Goal: Task Accomplishment & Management: Manage account settings

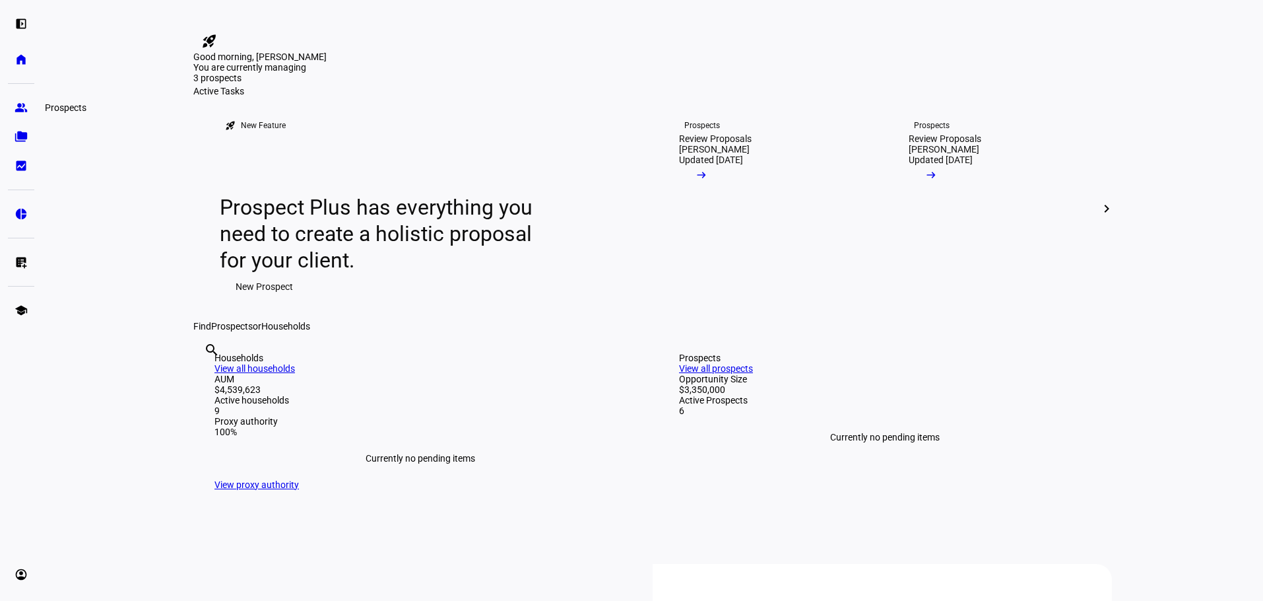
click at [24, 109] on eth-mat-symbol "group" at bounding box center [21, 107] width 13 height 13
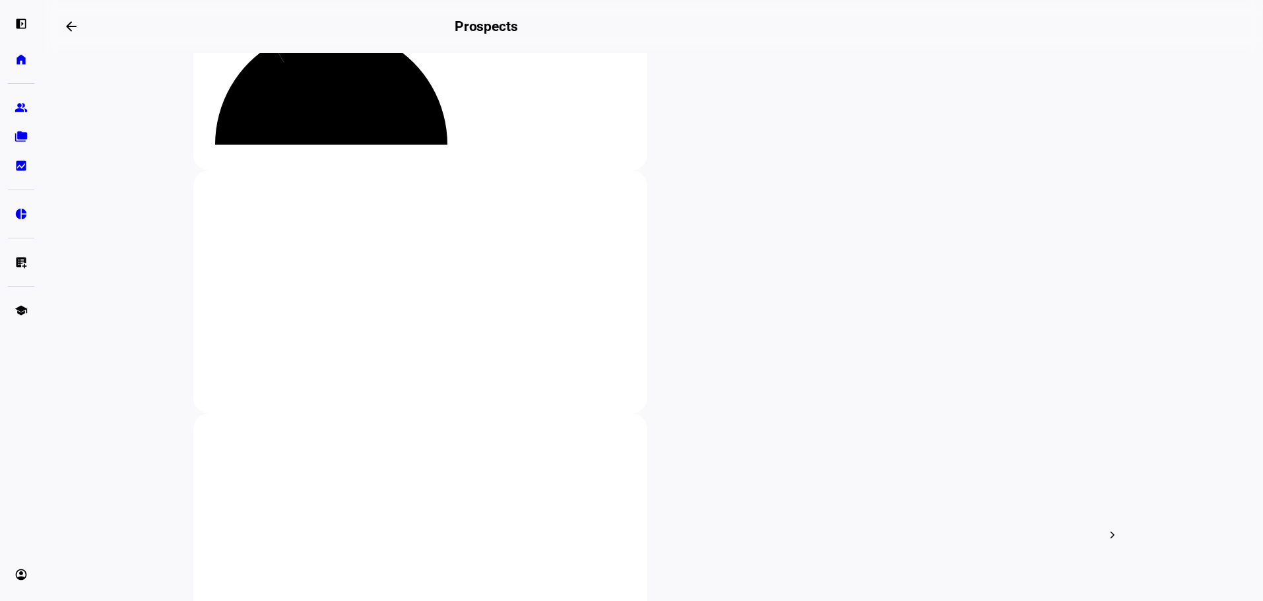
scroll to position [198, 0]
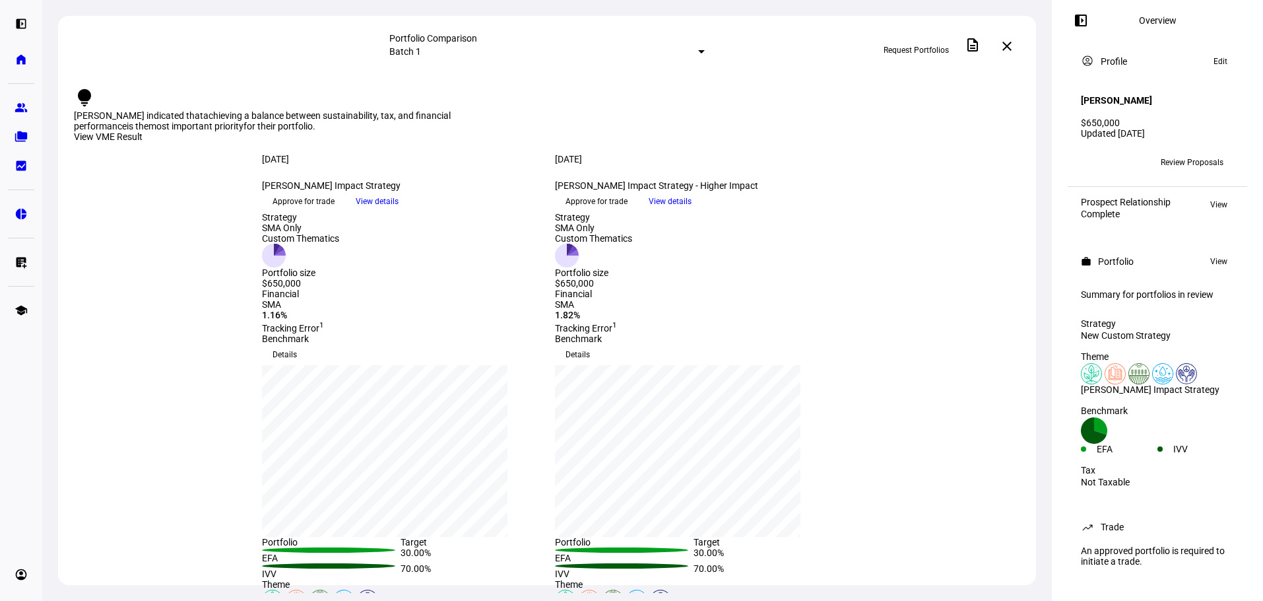
drag, startPoint x: 251, startPoint y: 168, endPoint x: 508, endPoint y: 200, distance: 258.7
click at [508, 202] on div "Aug 26, 2025 more_vert Karmen Artmann Impact Strategy keyboard_arrow_down Appro…" at bounding box center [547, 183] width 634 height 58
click at [109, 181] on div "Aug 26, 2025 more_vert Karmen Artmann Impact Strategy keyboard_arrow_down Appro…" at bounding box center [547, 183] width 978 height 58
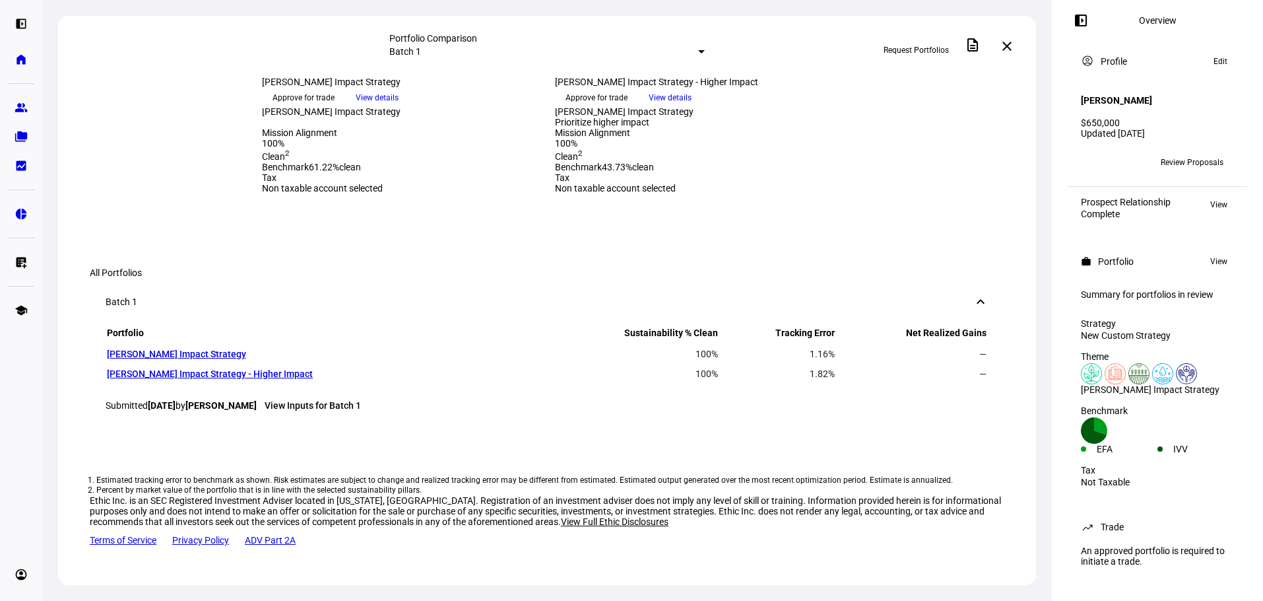
scroll to position [346, 0]
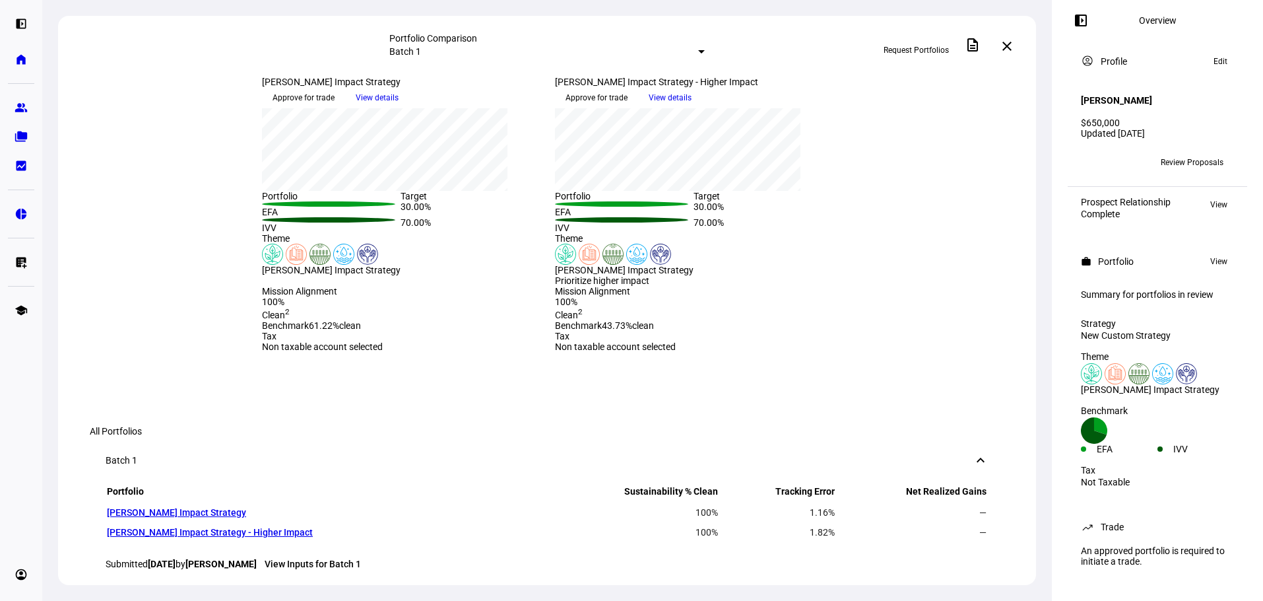
drag, startPoint x: 572, startPoint y: 51, endPoint x: 566, endPoint y: 53, distance: 7.1
click at [698, 53] on div at bounding box center [701, 51] width 7 height 3
click at [677, 42] on div at bounding box center [631, 300] width 1263 height 601
click at [1002, 42] on span at bounding box center [1007, 46] width 32 height 32
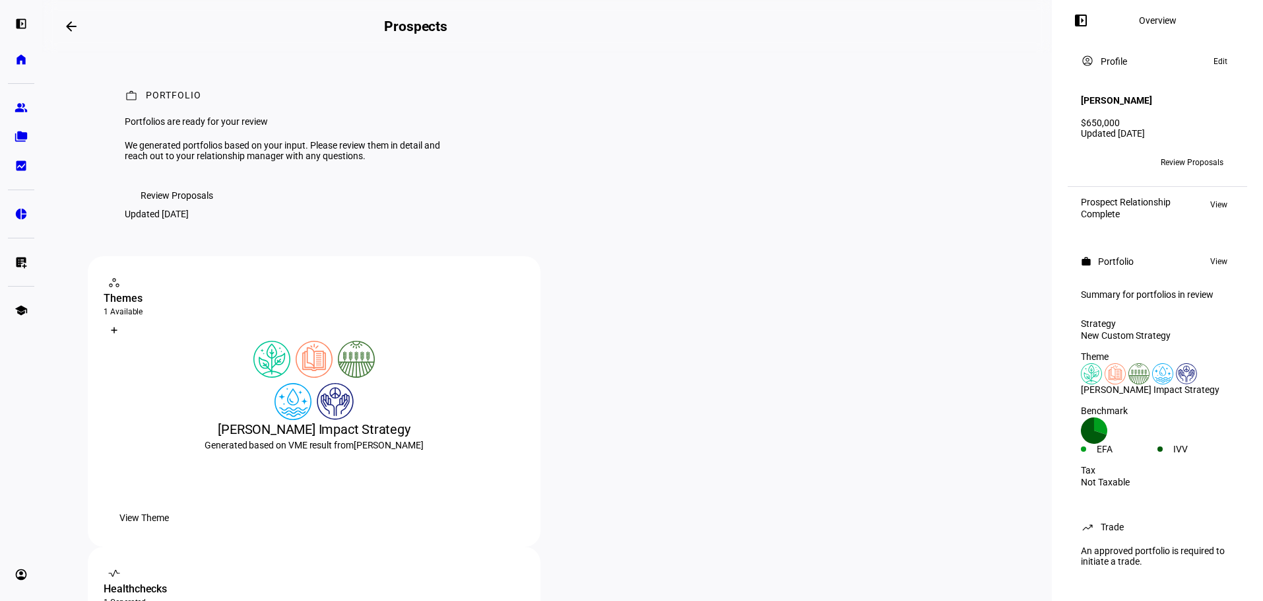
click at [191, 209] on span "Review Proposals" at bounding box center [177, 195] width 73 height 26
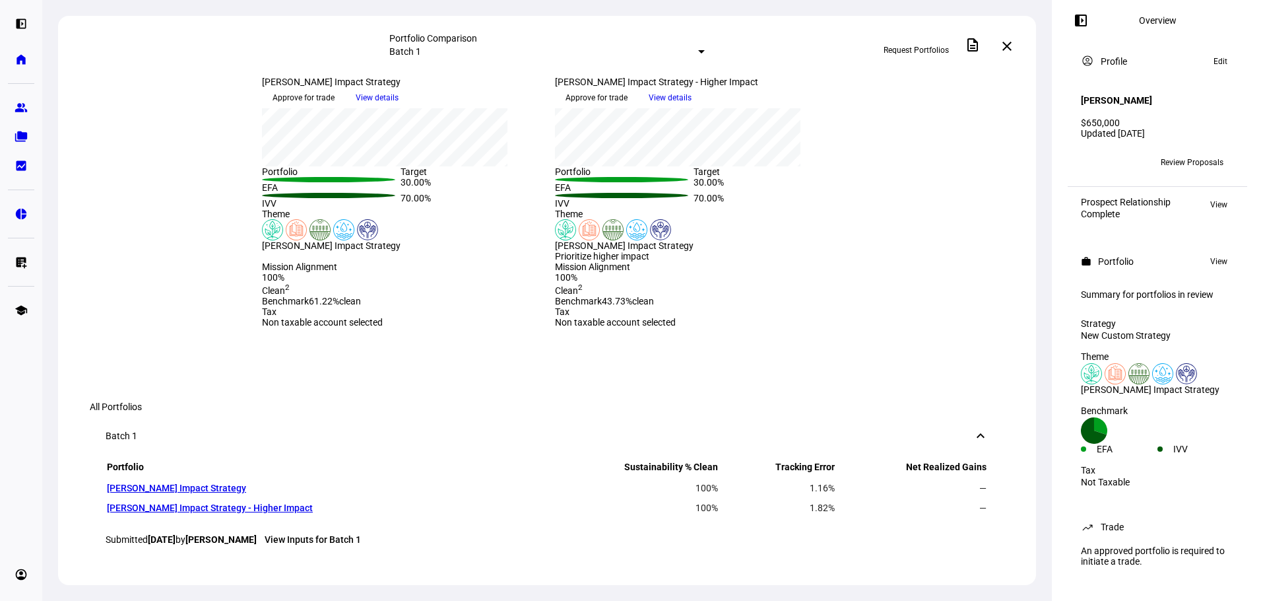
scroll to position [396, 0]
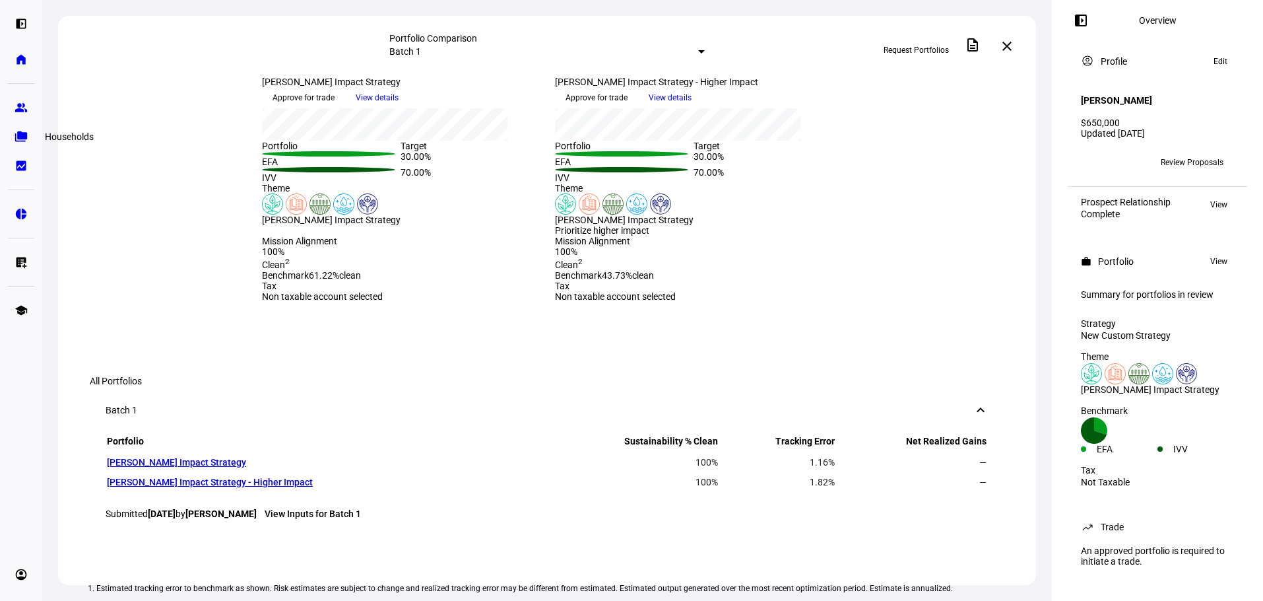
click at [29, 135] on link "folder_copy Households" at bounding box center [21, 136] width 26 height 26
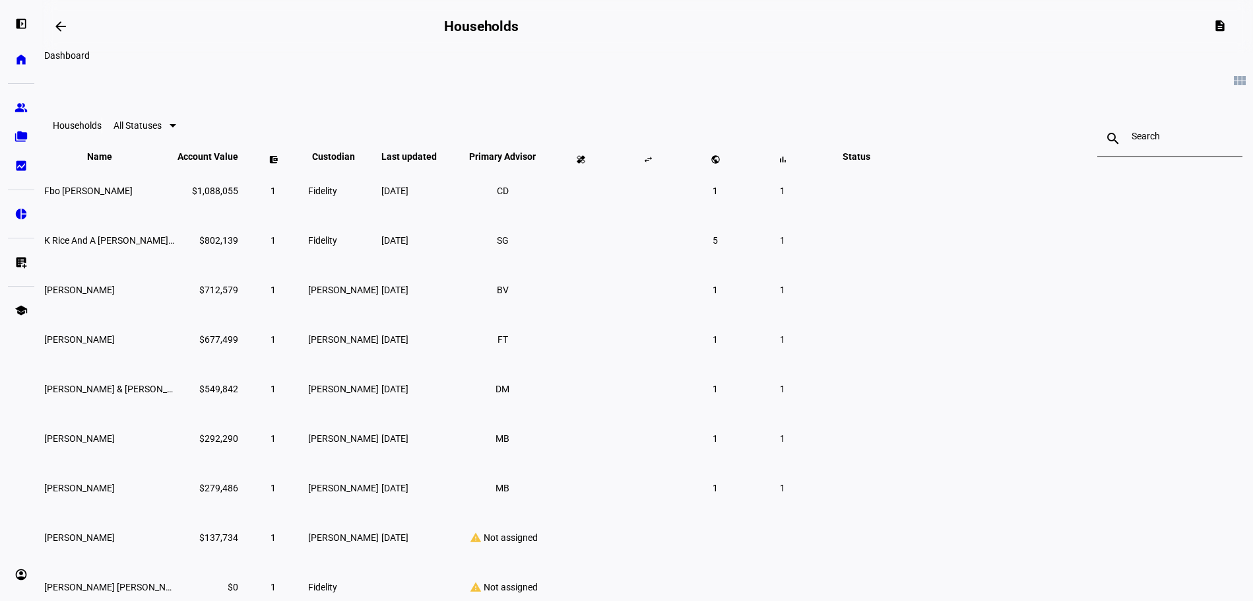
click at [63, 22] on mat-icon "arrow_backwards" at bounding box center [61, 26] width 16 height 16
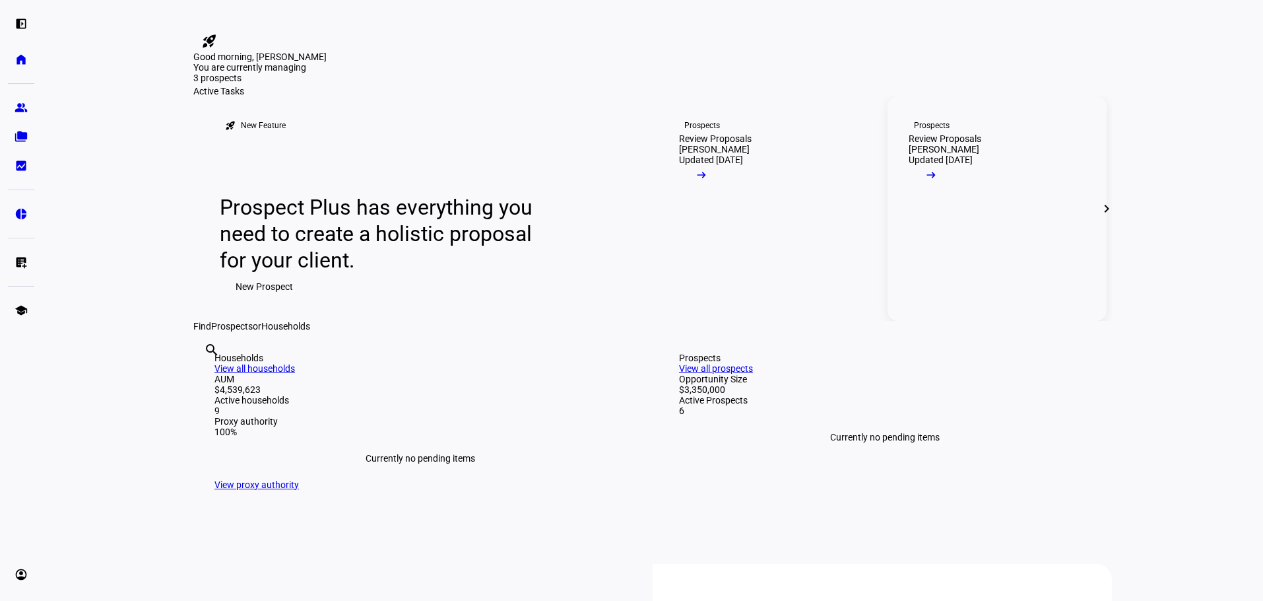
click at [938, 182] on mat-icon "arrow_right_alt" at bounding box center [931, 174] width 13 height 13
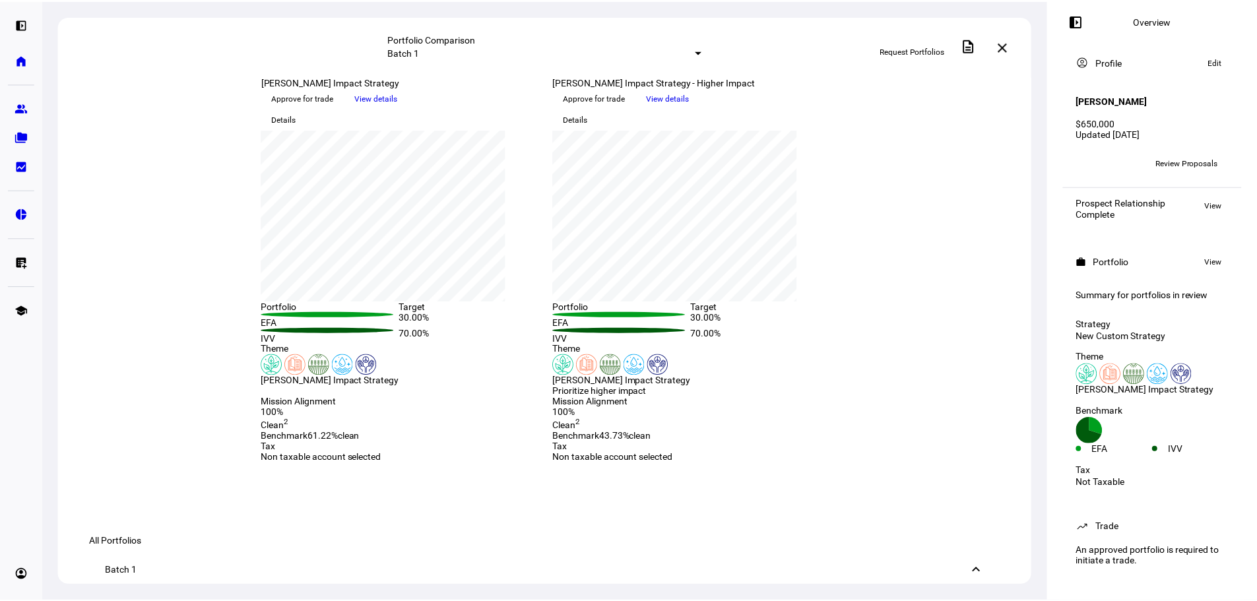
scroll to position [264, 0]
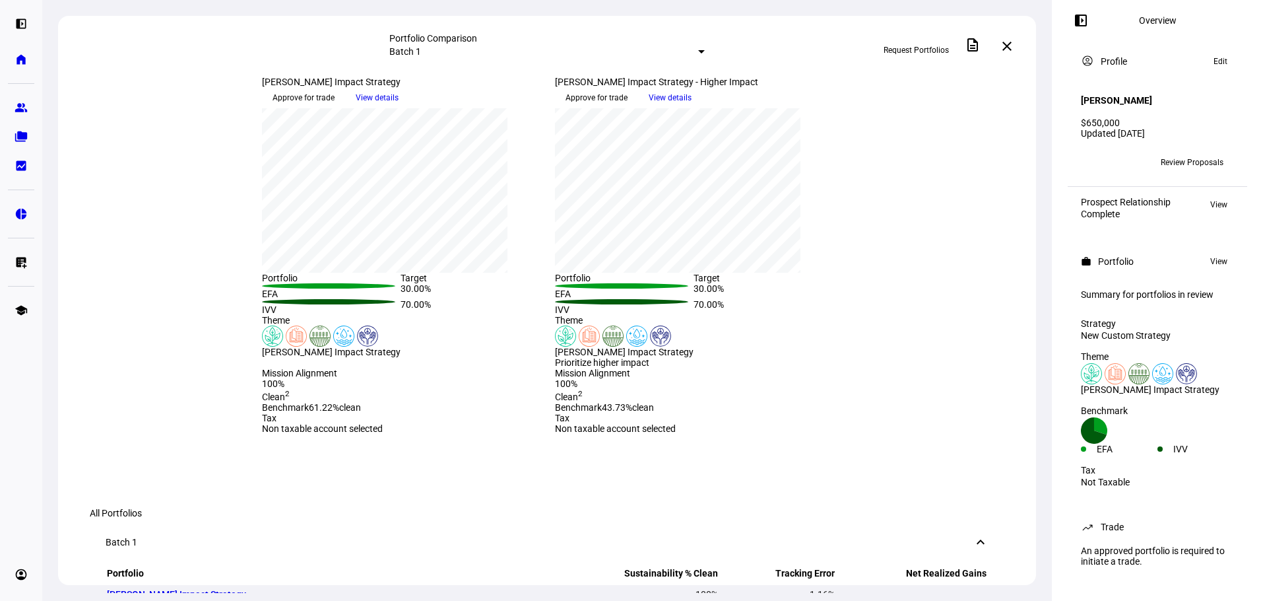
drag, startPoint x: 1127, startPoint y: 64, endPoint x: 1101, endPoint y: 63, distance: 25.8
click at [1101, 63] on div "Profile" at bounding box center [1114, 61] width 26 height 11
click at [818, 51] on div "Request Portfolios description close" at bounding box center [862, 46] width 315 height 29
click at [21, 134] on eth-mat-symbol "folder_copy" at bounding box center [21, 136] width 13 height 13
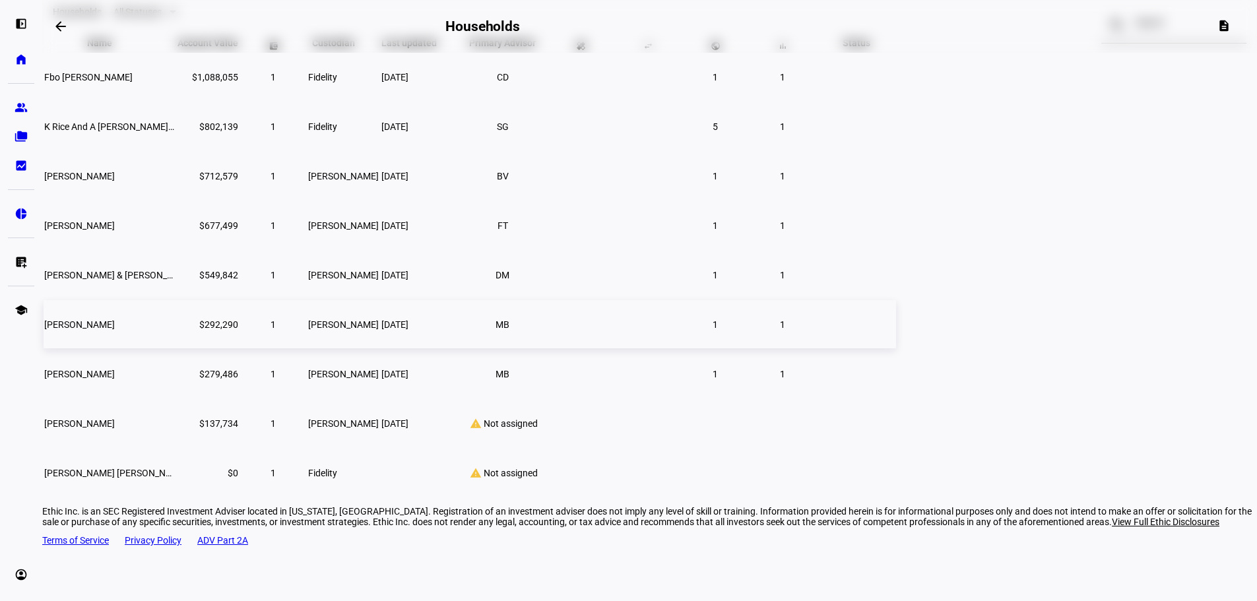
scroll to position [119, 0]
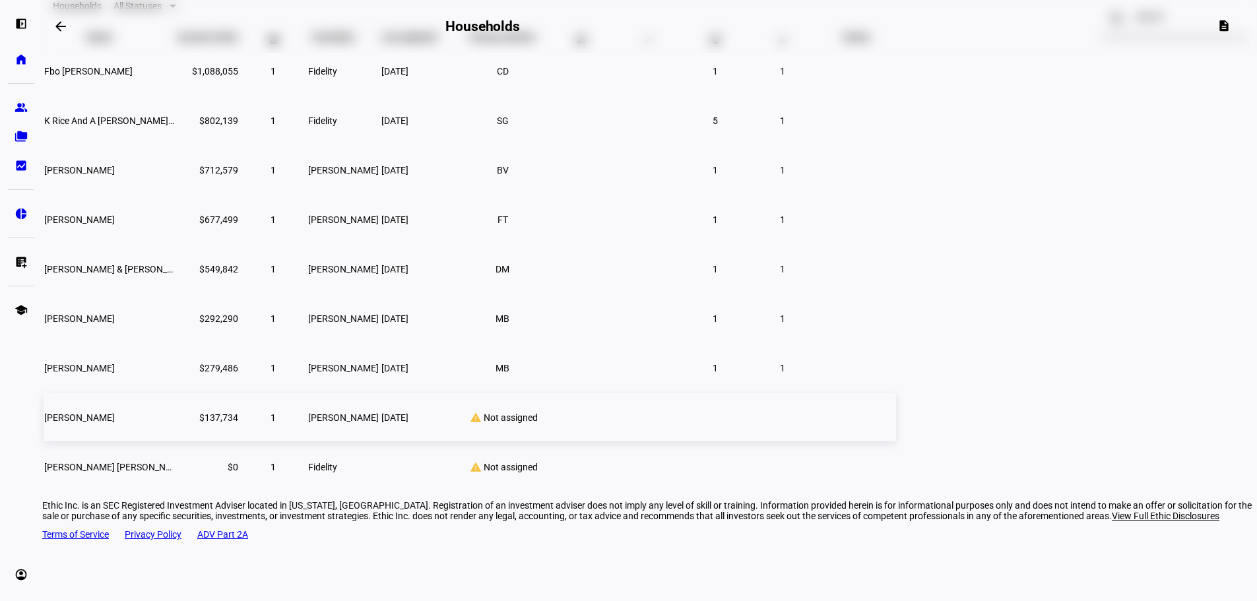
drag, startPoint x: 741, startPoint y: 439, endPoint x: 675, endPoint y: 440, distance: 66.0
click at [675, 440] on tr "Karmen Marie Artmann $137,734 1 Schwab Sep 2, 2025 warning Not assigned" at bounding box center [470, 417] width 853 height 48
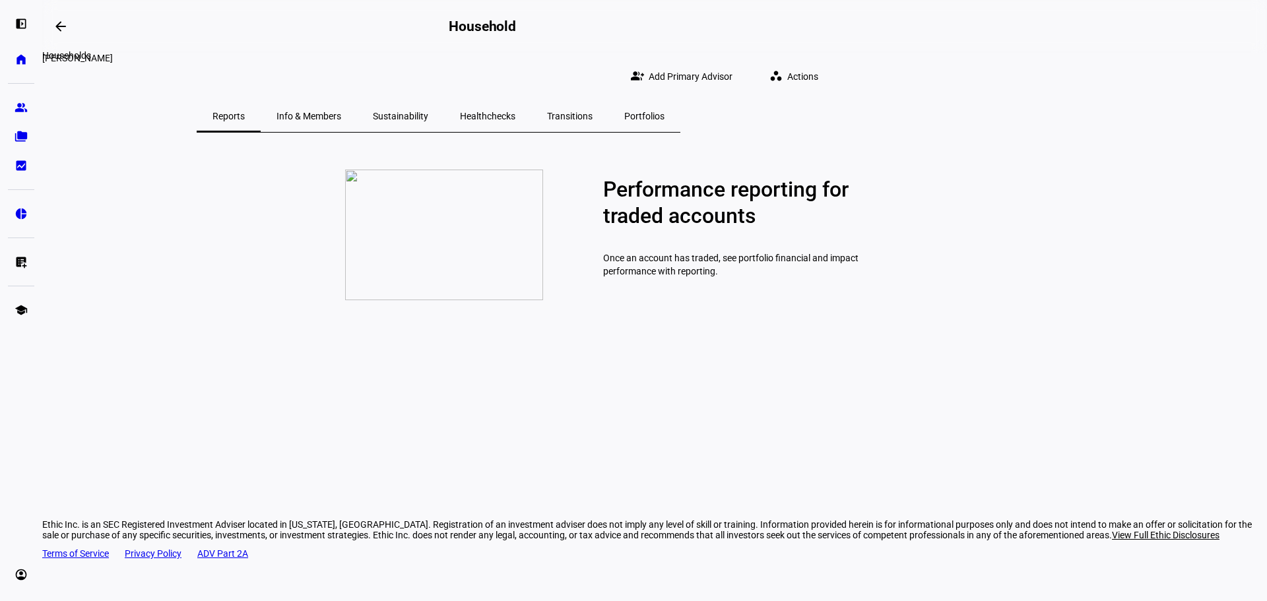
click at [57, 29] on mat-icon "arrow_backwards" at bounding box center [61, 26] width 16 height 16
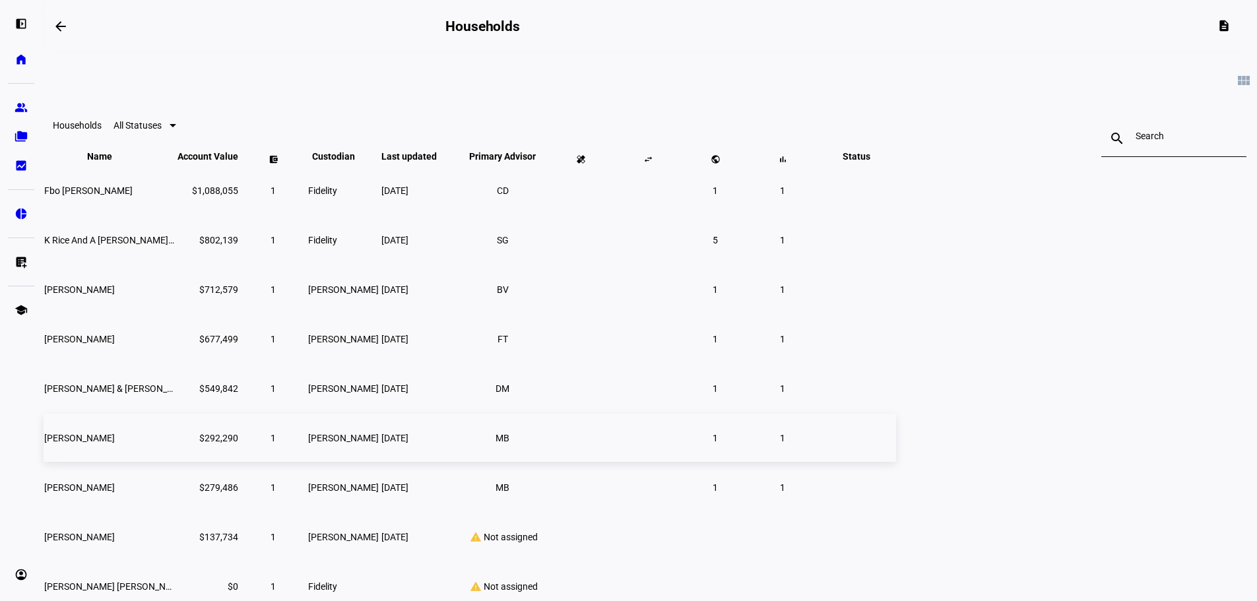
scroll to position [119, 0]
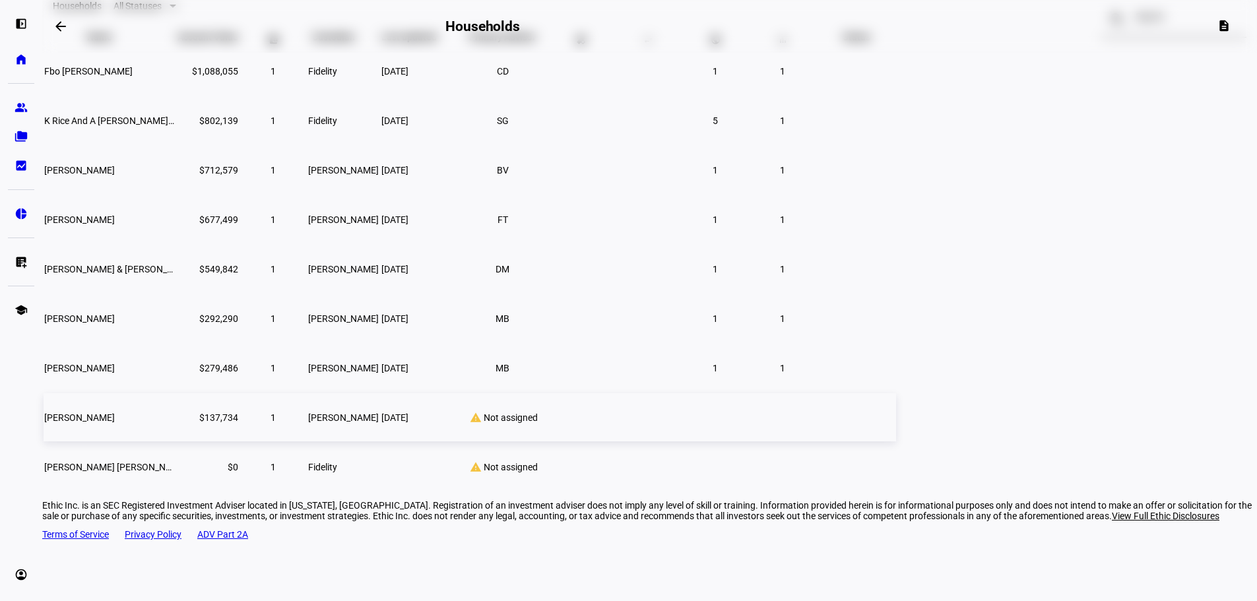
drag, startPoint x: 748, startPoint y: 438, endPoint x: 675, endPoint y: 437, distance: 73.9
click at [675, 437] on tr "Karmen Marie Artmann $137,734 1 Schwab Sep 2, 2025 warning Not assigned" at bounding box center [470, 417] width 853 height 48
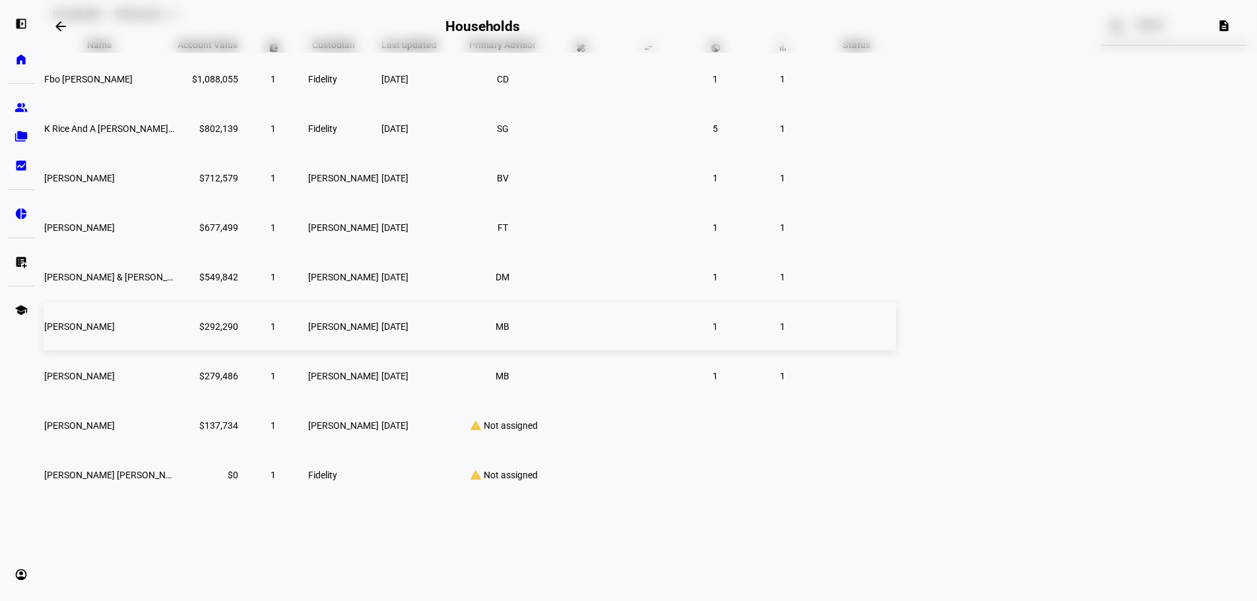
scroll to position [30, 0]
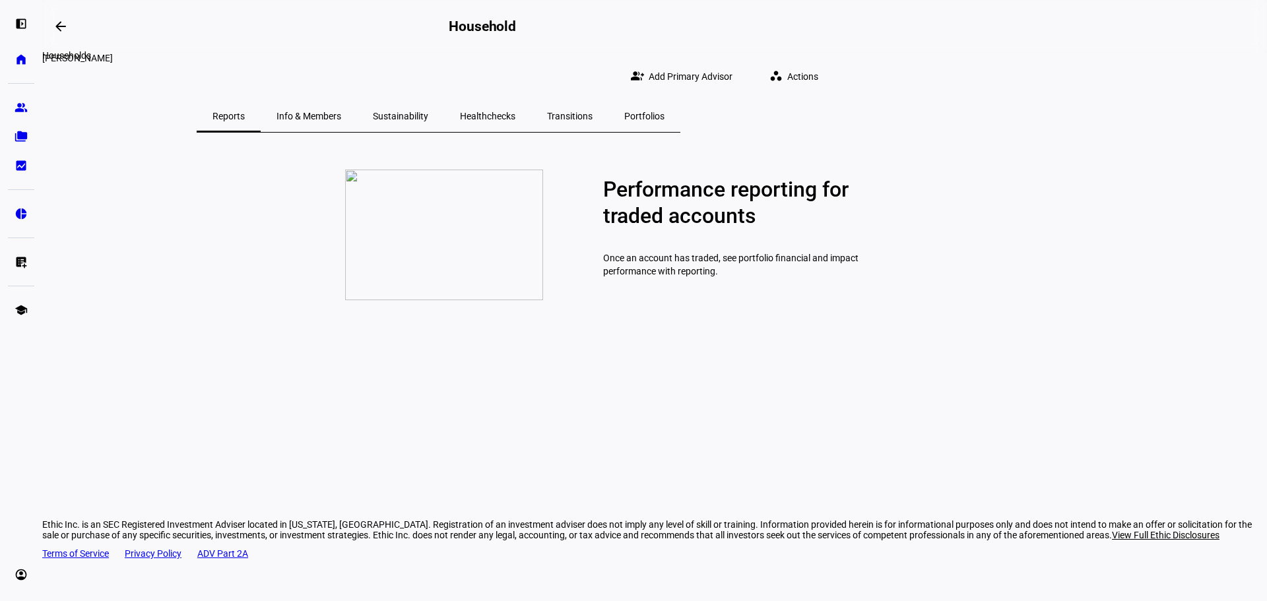
click at [65, 22] on mat-icon "arrow_backwards" at bounding box center [61, 26] width 16 height 16
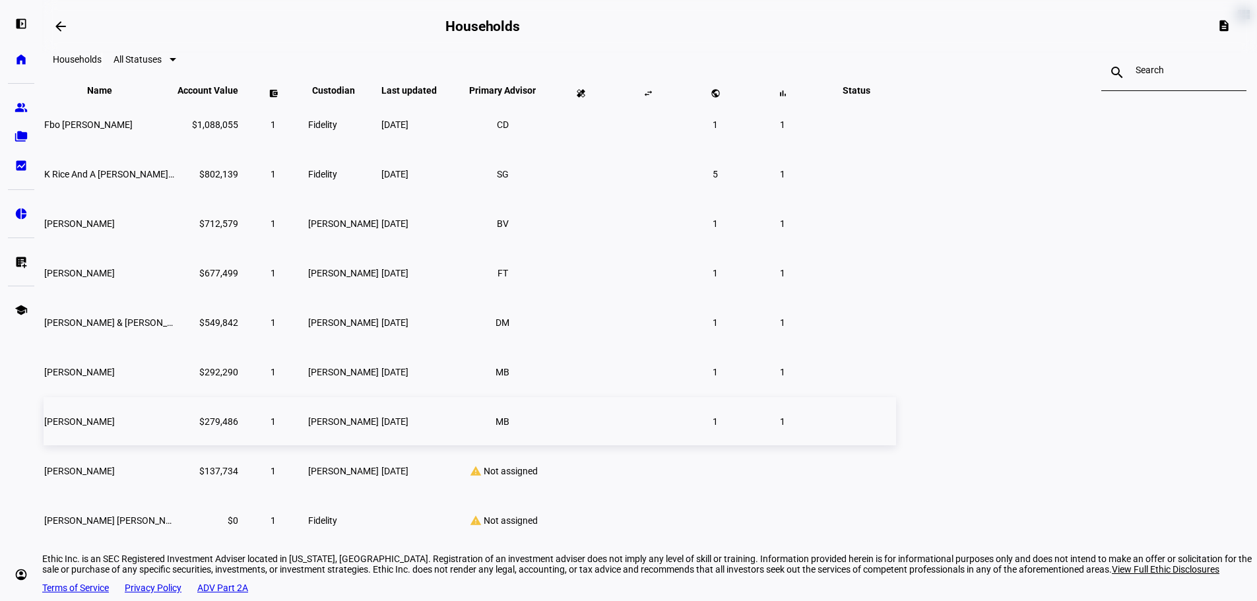
scroll to position [119, 0]
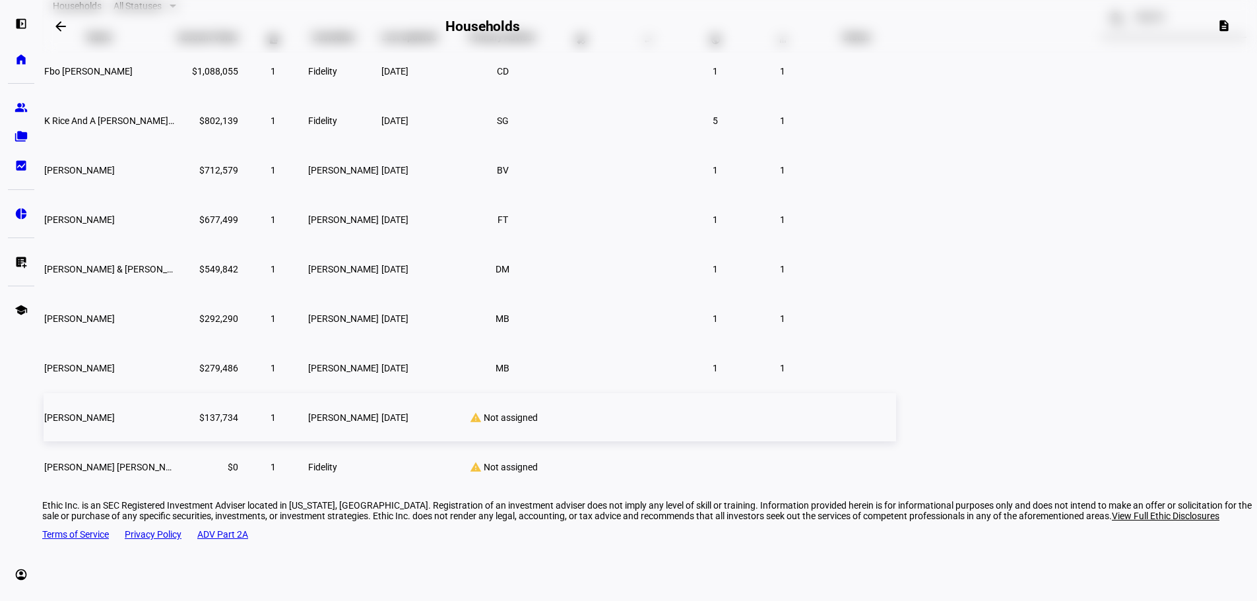
click at [546, 424] on div "warning Not assigned" at bounding box center [502, 418] width 86 height 12
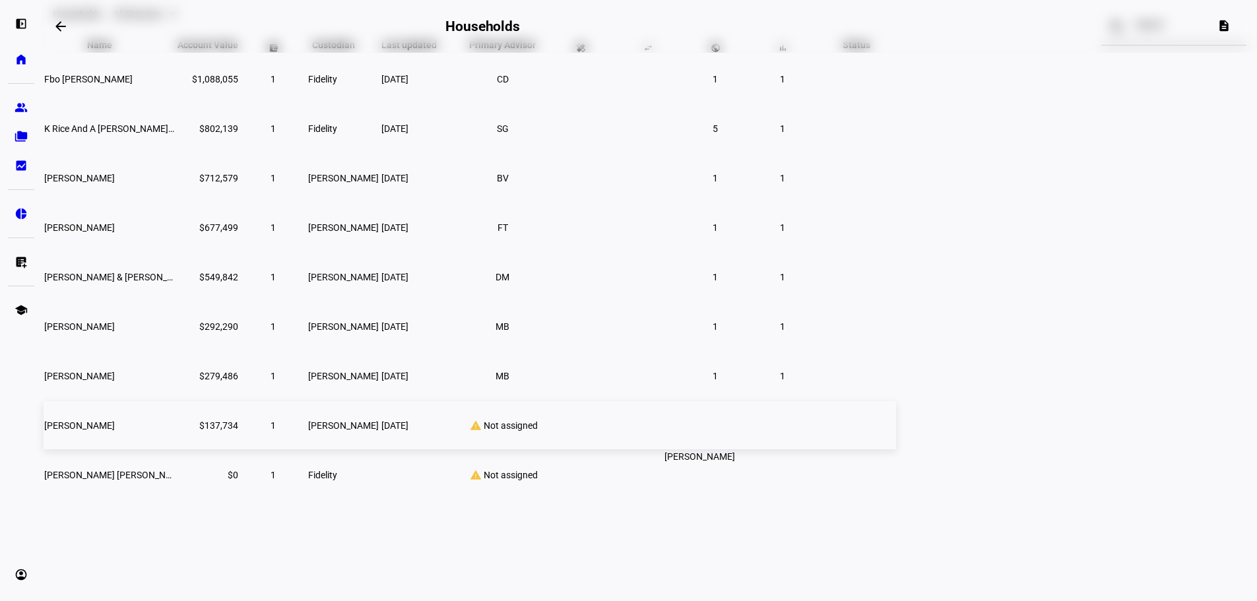
scroll to position [30, 0]
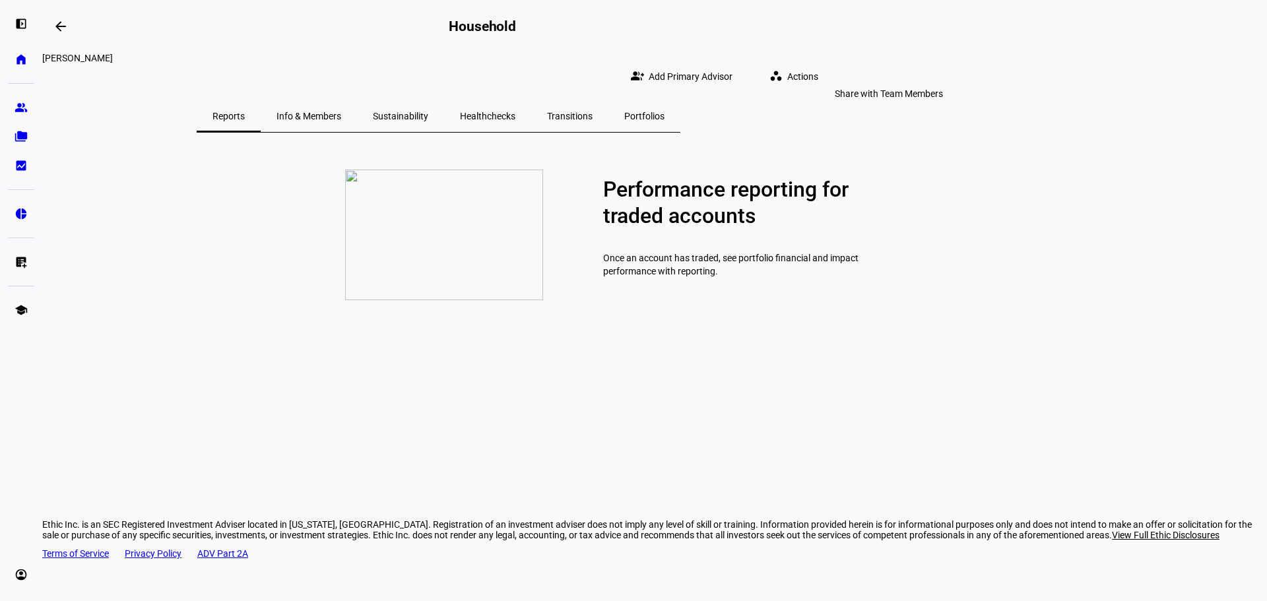
click at [733, 69] on span "Add Primary Advisor" at bounding box center [691, 76] width 84 height 26
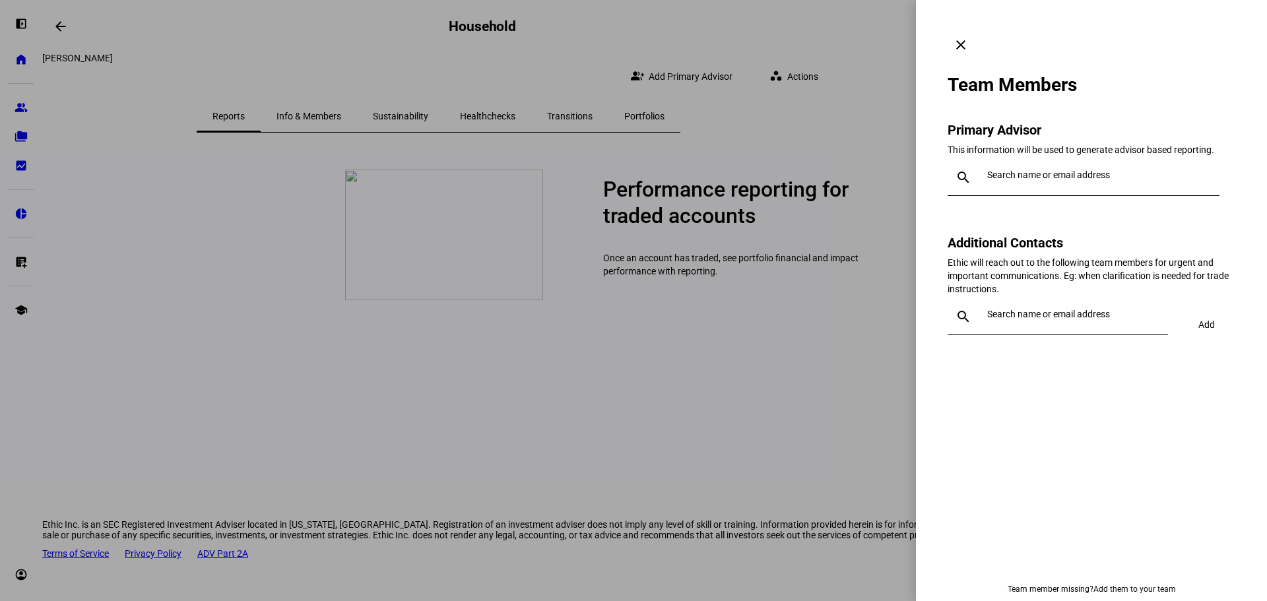
click at [1009, 170] on input "text" at bounding box center [1100, 175] width 227 height 11
type input "brad"
click at [1049, 191] on div "[PERSON_NAME]" at bounding box center [1068, 187] width 147 height 13
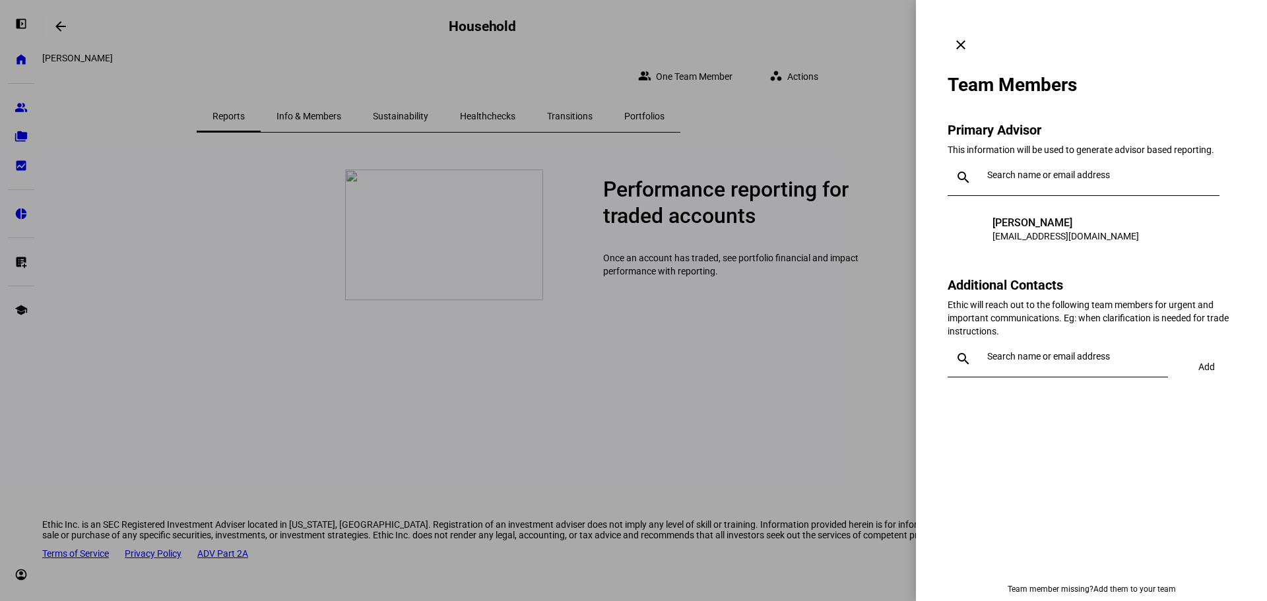
click at [969, 37] on mat-icon "clear" at bounding box center [961, 45] width 16 height 16
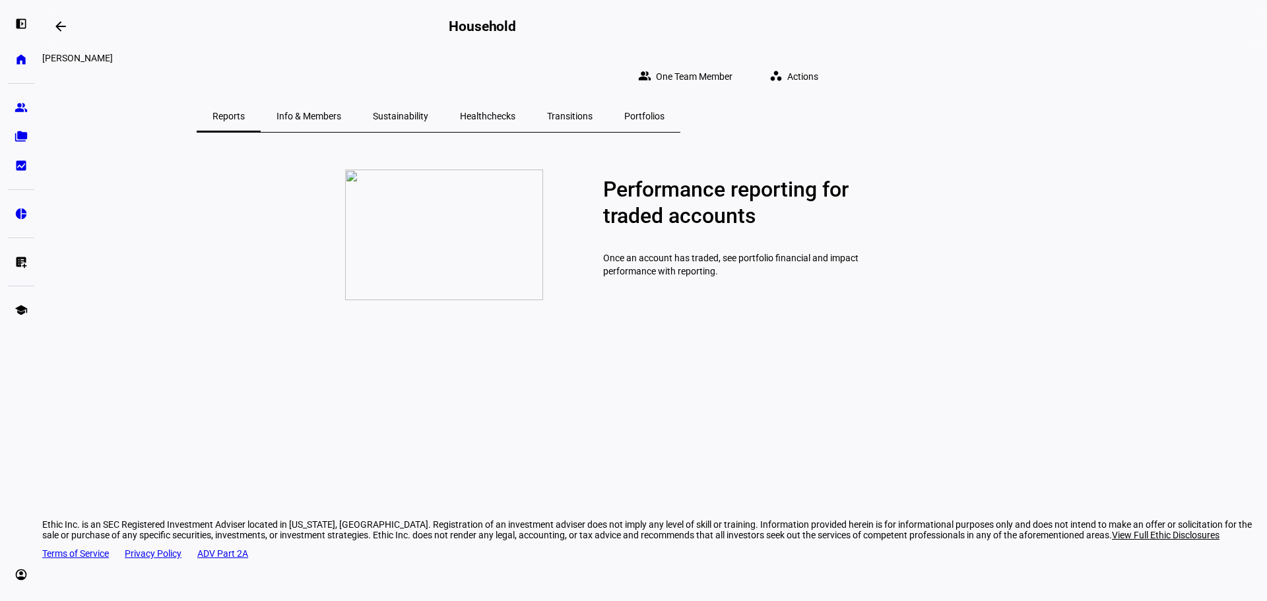
click at [593, 112] on span "Transitions" at bounding box center [570, 116] width 46 height 9
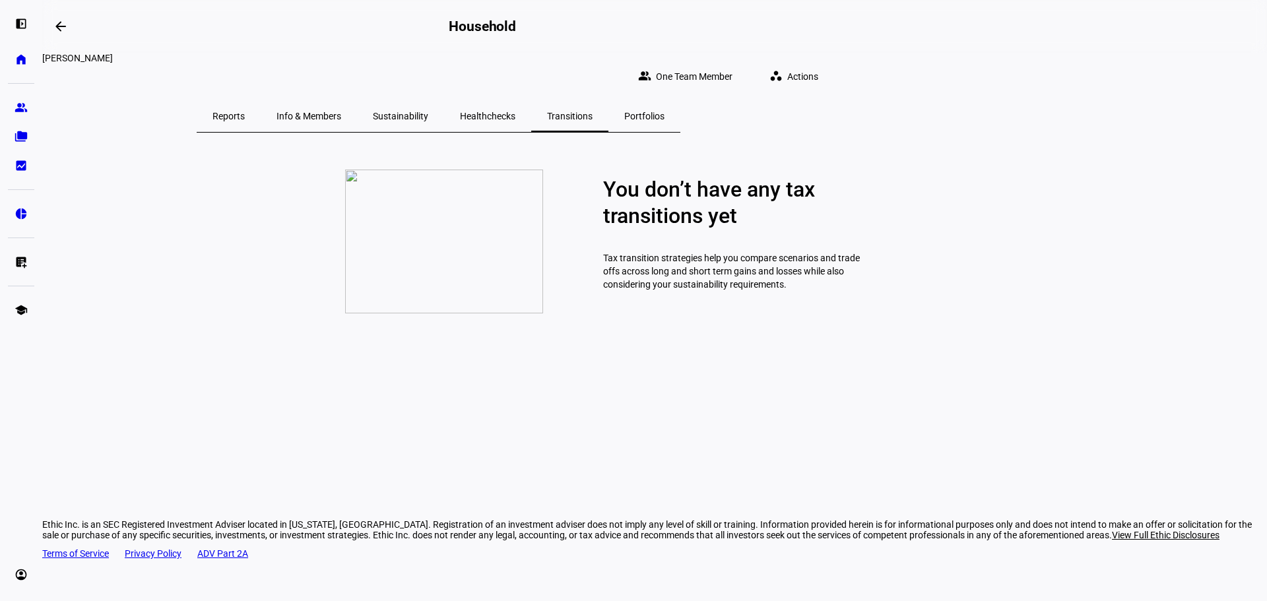
click at [665, 112] on span "Portfolios" at bounding box center [644, 116] width 40 height 9
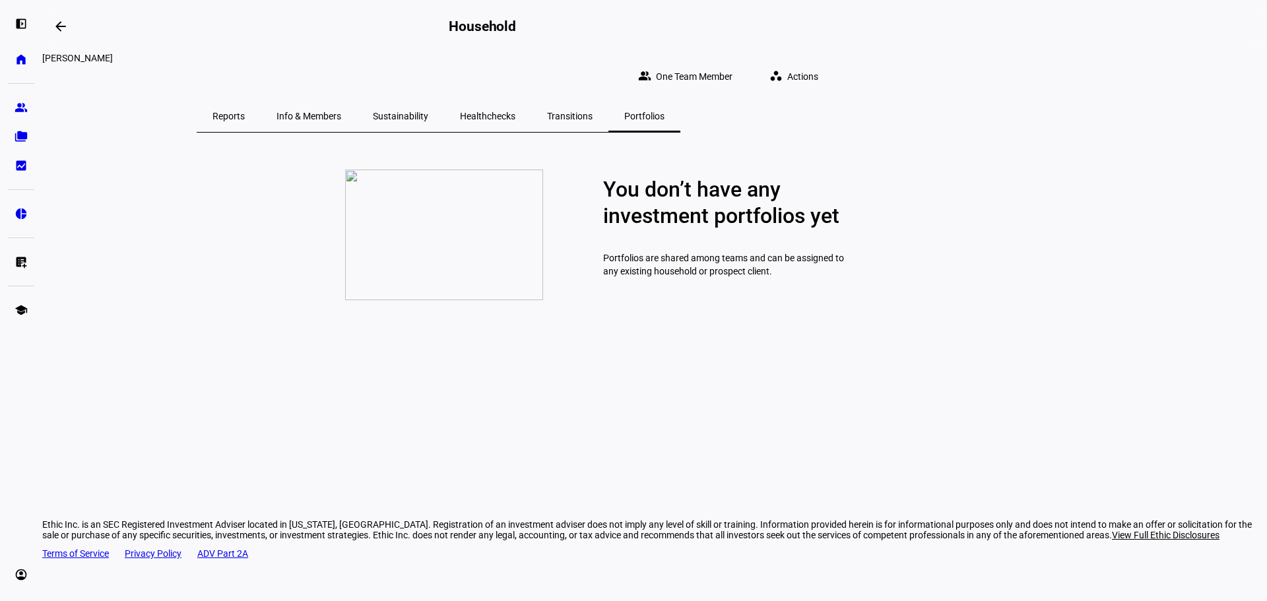
click at [245, 112] on span "Reports" at bounding box center [229, 116] width 32 height 9
click at [515, 112] on span "Healthchecks" at bounding box center [487, 116] width 55 height 9
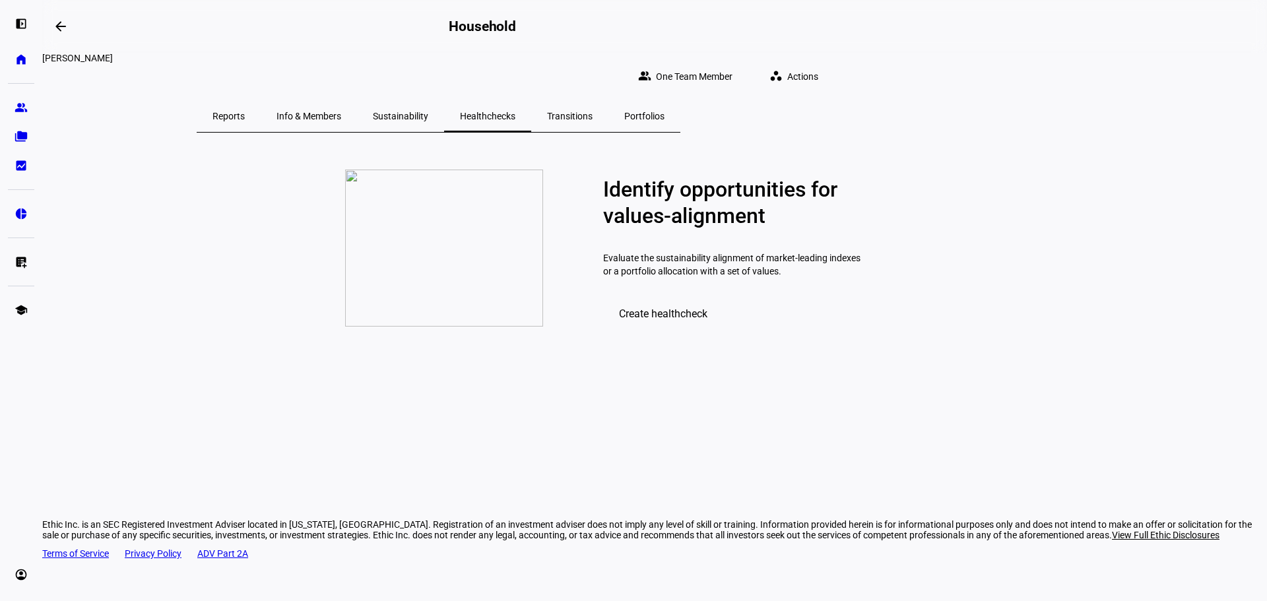
click at [428, 100] on span "Sustainability" at bounding box center [400, 116] width 55 height 32
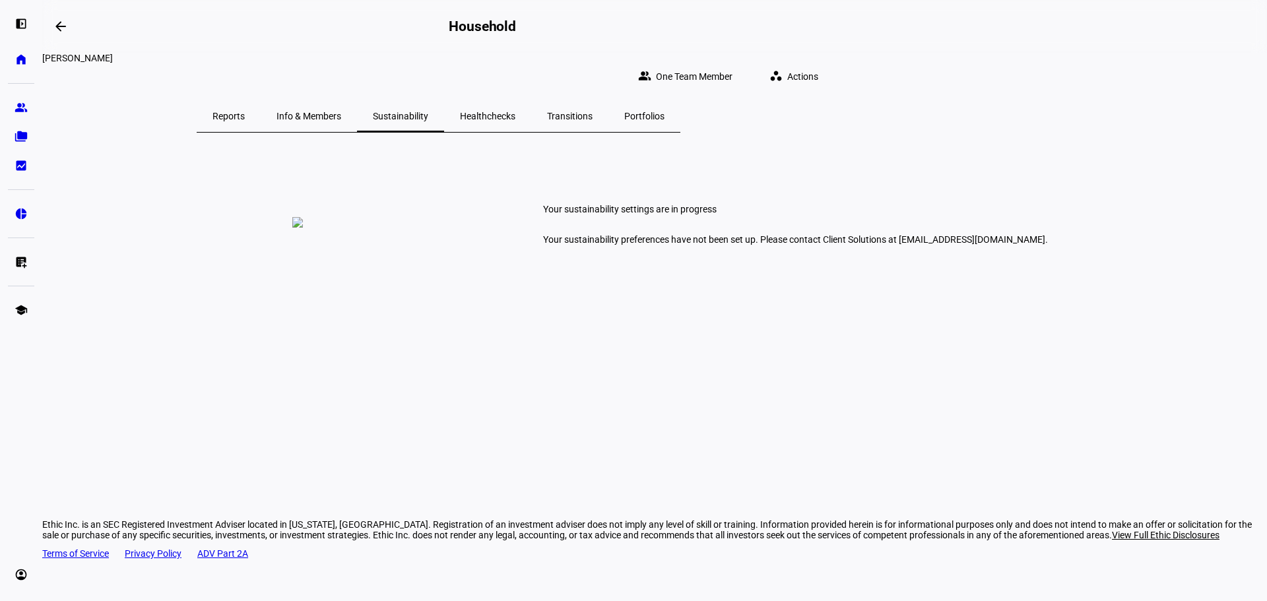
click at [341, 100] on span "Info & Members" at bounding box center [309, 116] width 65 height 32
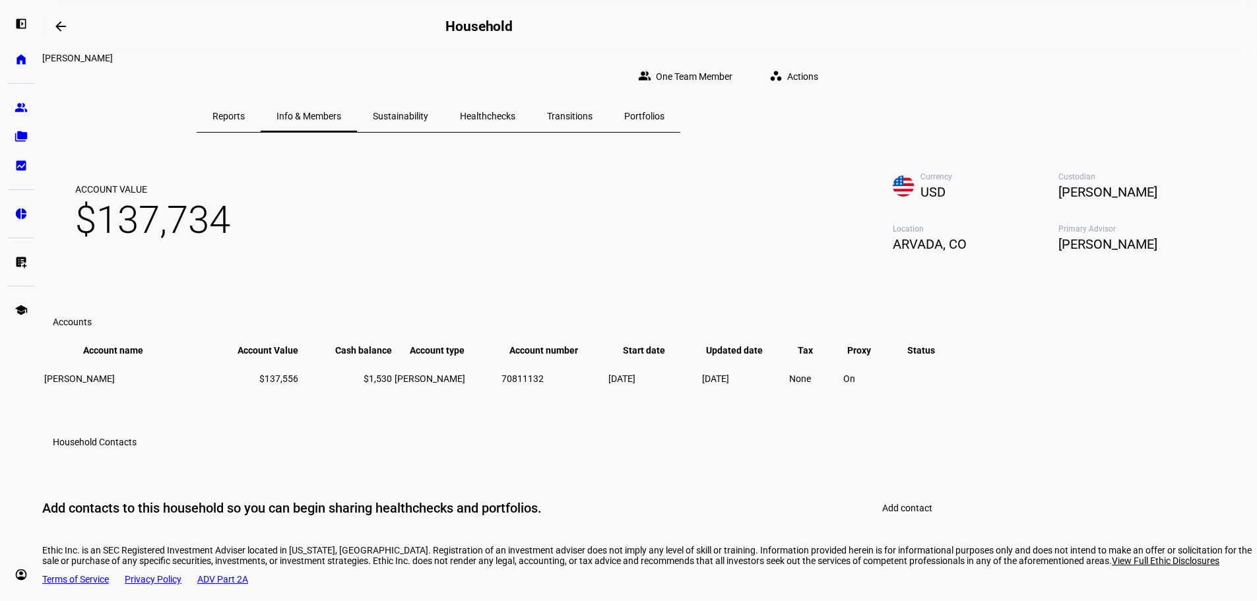
click at [261, 100] on div "Reports" at bounding box center [229, 116] width 64 height 32
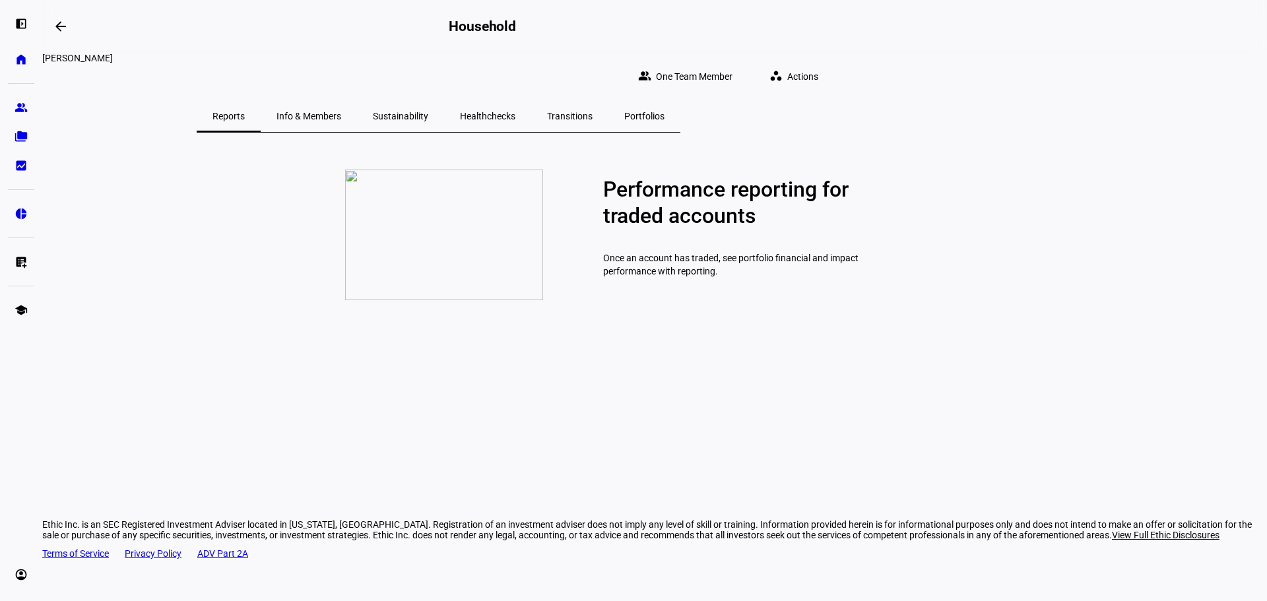
click at [341, 100] on span "Info & Members" at bounding box center [309, 116] width 65 height 32
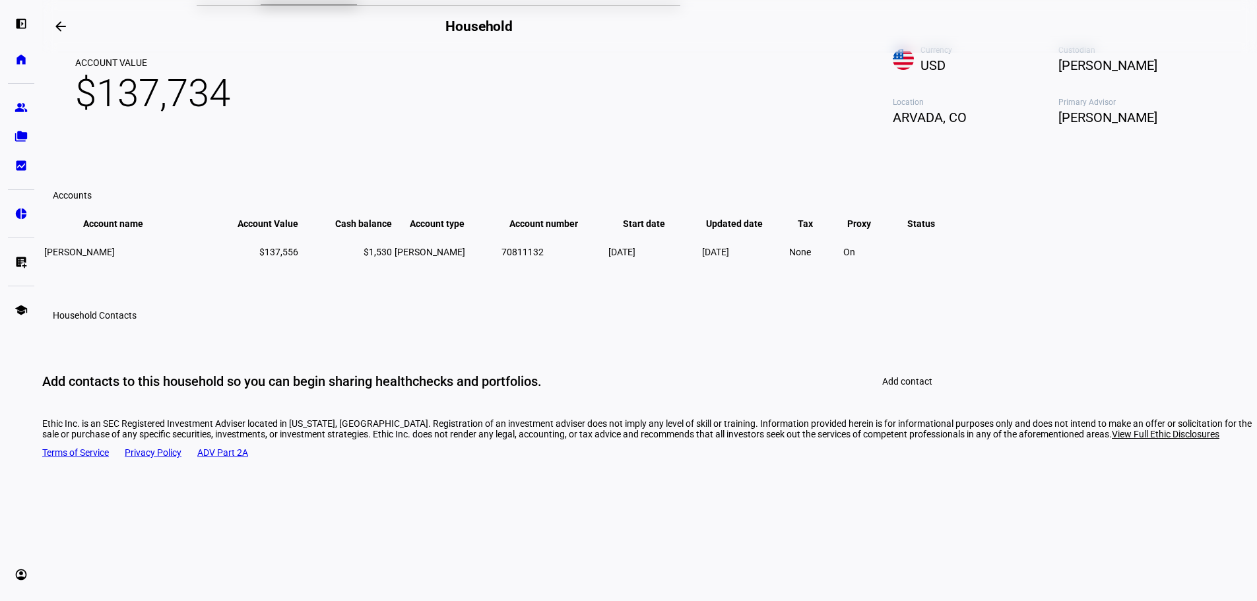
scroll to position [162, 0]
drag, startPoint x: 721, startPoint y: 288, endPoint x: 783, endPoint y: 290, distance: 61.4
click at [783, 273] on tr "Karmen Marie Artmann $137,556 $1,530 Roth 70811132 Aug 21, 2025 Sep 3, 2025 Non…" at bounding box center [495, 252] width 902 height 42
click at [1073, 282] on plt-household-details "Account Value $137,734 Currency USD Custodian Schwab Location ARVADA, CO Primar…" at bounding box center [649, 214] width 1215 height 391
drag, startPoint x: 504, startPoint y: 249, endPoint x: 564, endPoint y: 249, distance: 59.4
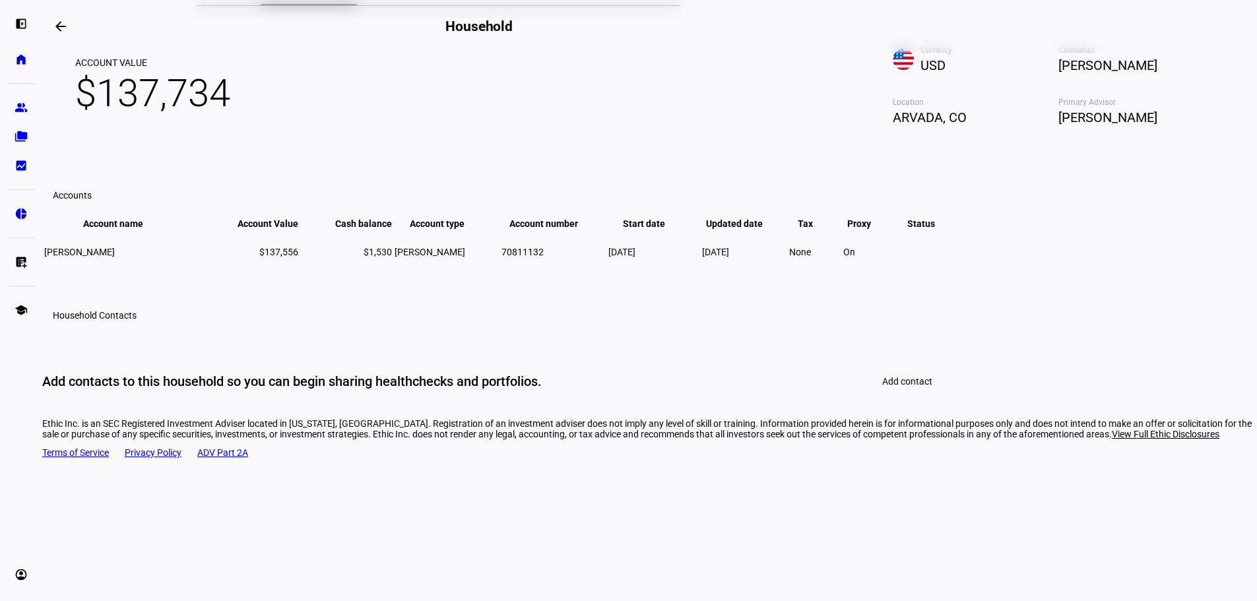
click at [558, 230] on tr "Account name keyboard_arrow_down keyboard_arrow_up Account Value keyboard_arrow…" at bounding box center [495, 224] width 902 height 12
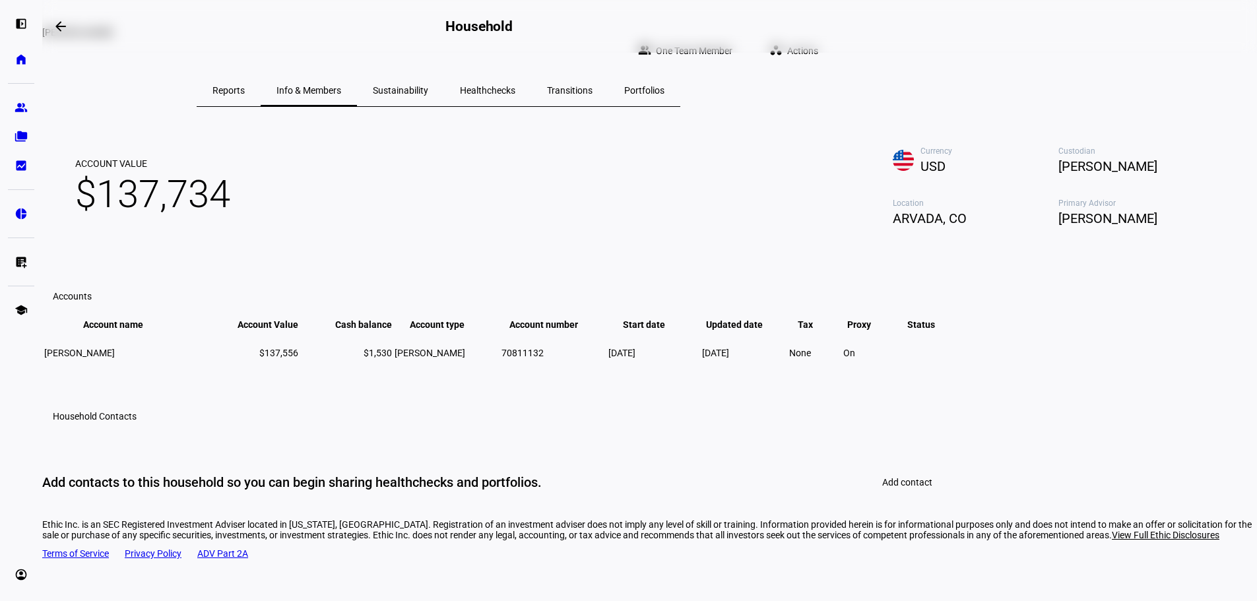
scroll to position [0, 0]
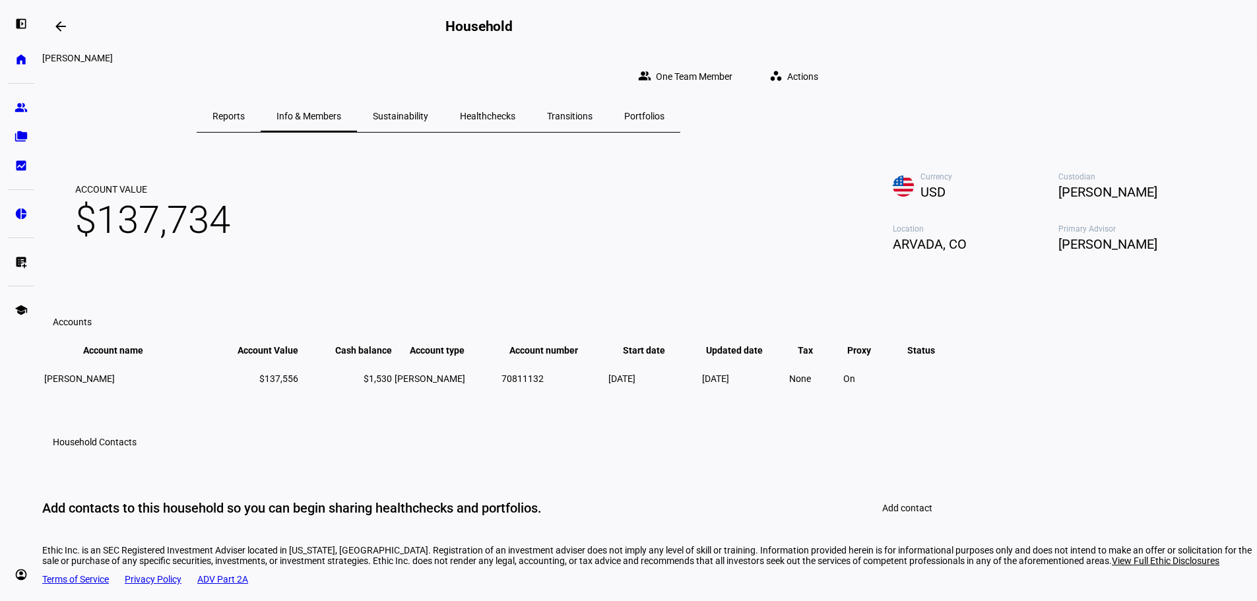
click at [245, 112] on span "Reports" at bounding box center [229, 116] width 32 height 9
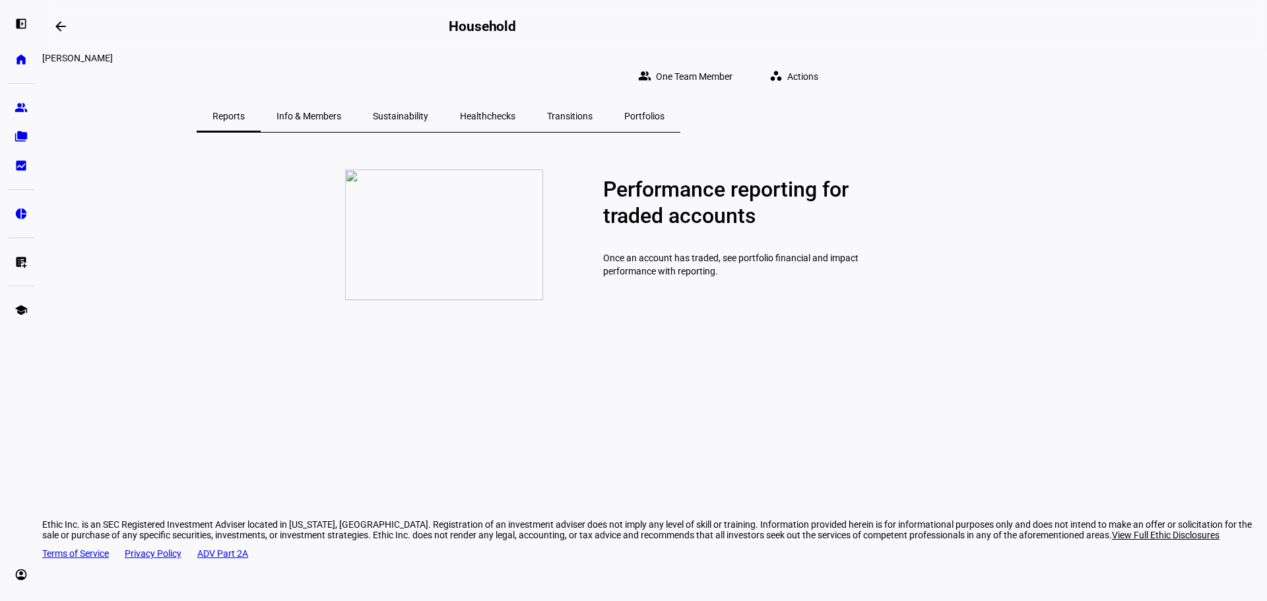
click at [341, 112] on span "Info & Members" at bounding box center [309, 116] width 65 height 9
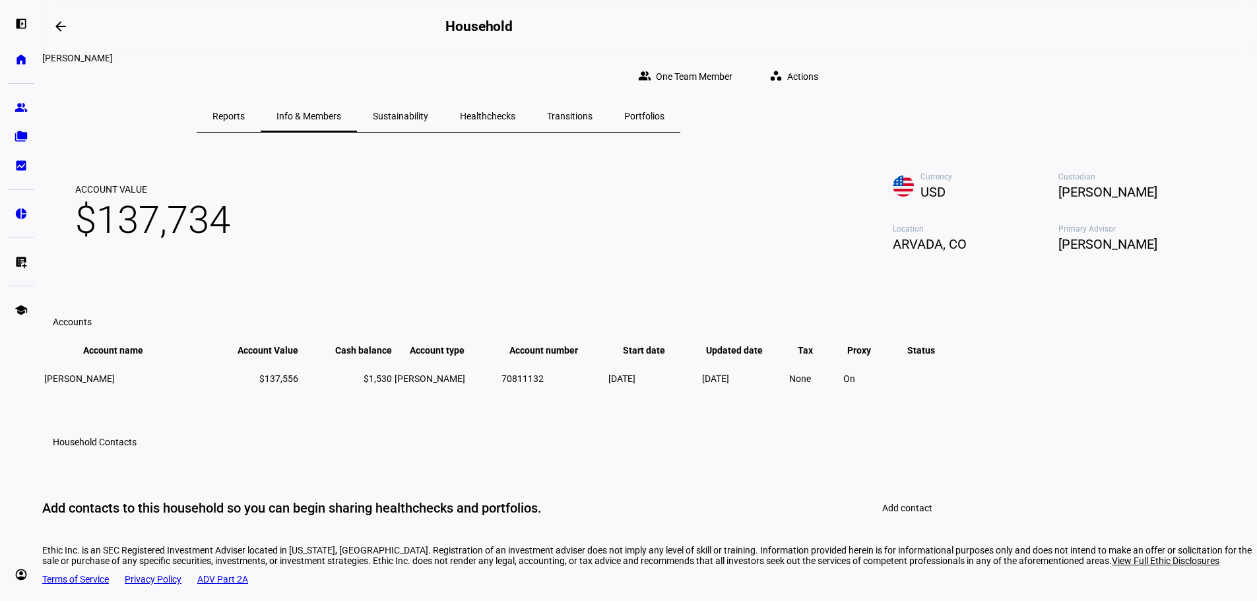
click at [665, 112] on span "Portfolios" at bounding box center [644, 116] width 40 height 9
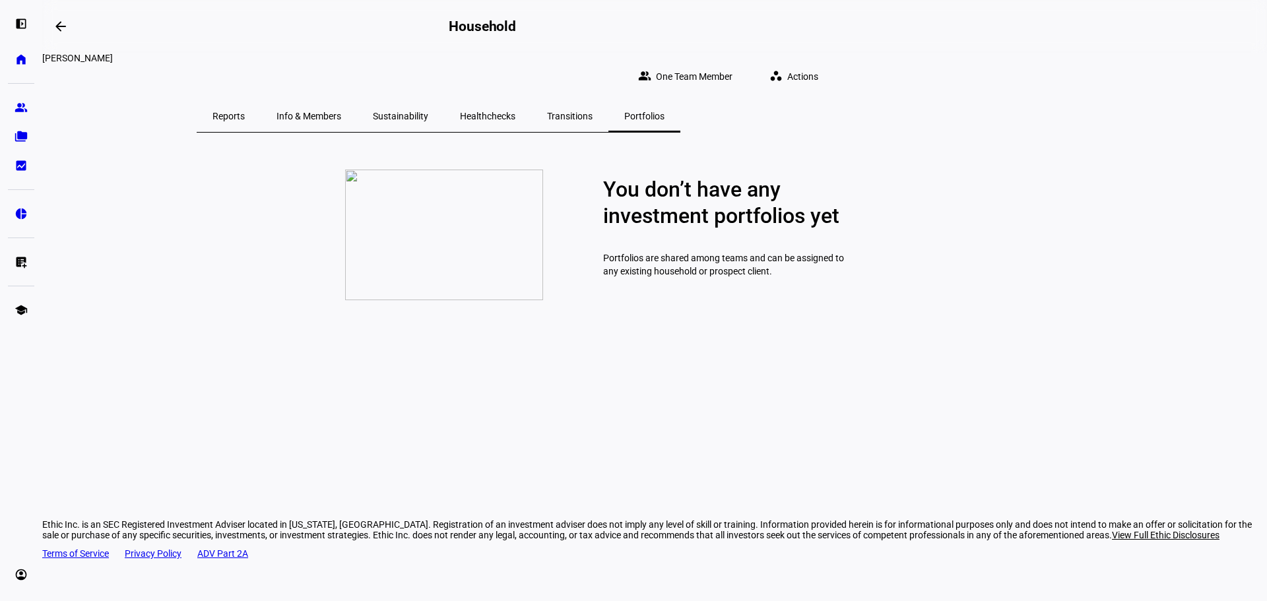
drag, startPoint x: 603, startPoint y: 213, endPoint x: 935, endPoint y: 311, distance: 346.1
click at [935, 304] on mat-card-content "You don’t have any investment portfolios yet Portfolios are shared among teams …" at bounding box center [654, 234] width 1225 height 137
click at [836, 300] on div "You don’t have any investment portfolios yet Portfolios are shared among teams …" at bounding box center [928, 235] width 651 height 131
drag, startPoint x: 826, startPoint y: 321, endPoint x: 612, endPoint y: 219, distance: 236.5
click at [612, 219] on mat-card-content "You don’t have any investment portfolios yet Portfolios are shared among teams …" at bounding box center [654, 234] width 1225 height 137
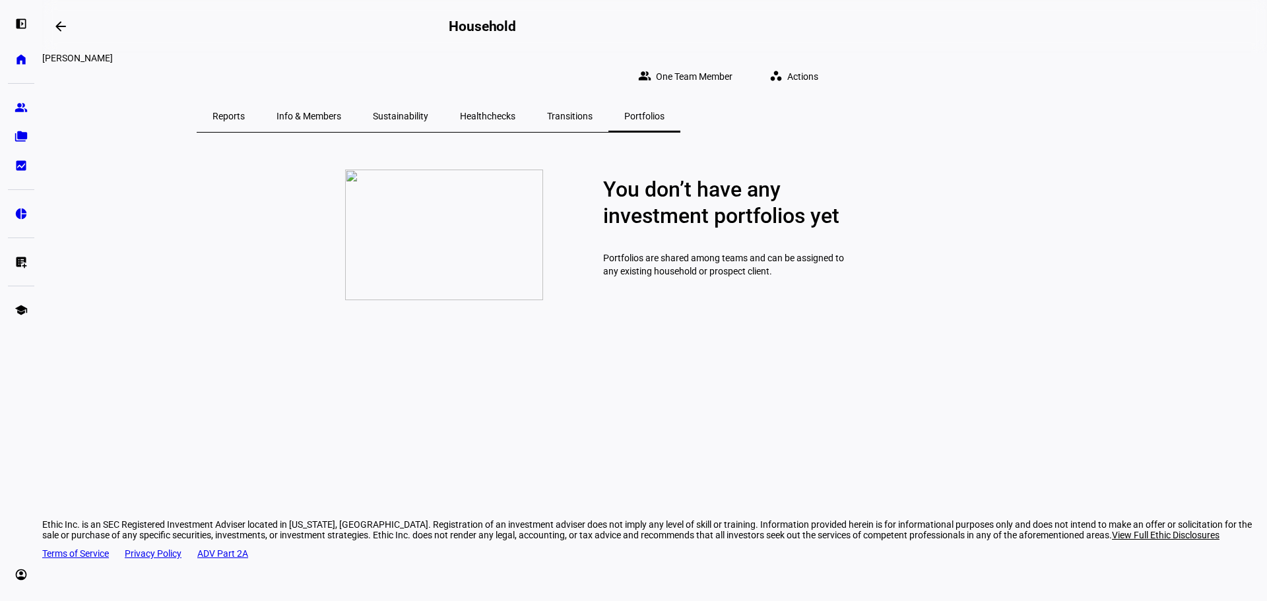
click at [595, 174] on mat-card-content "You don’t have any investment portfolios yet Portfolios are shared among teams …" at bounding box center [654, 234] width 1225 height 137
click at [245, 100] on span "Reports" at bounding box center [229, 116] width 32 height 32
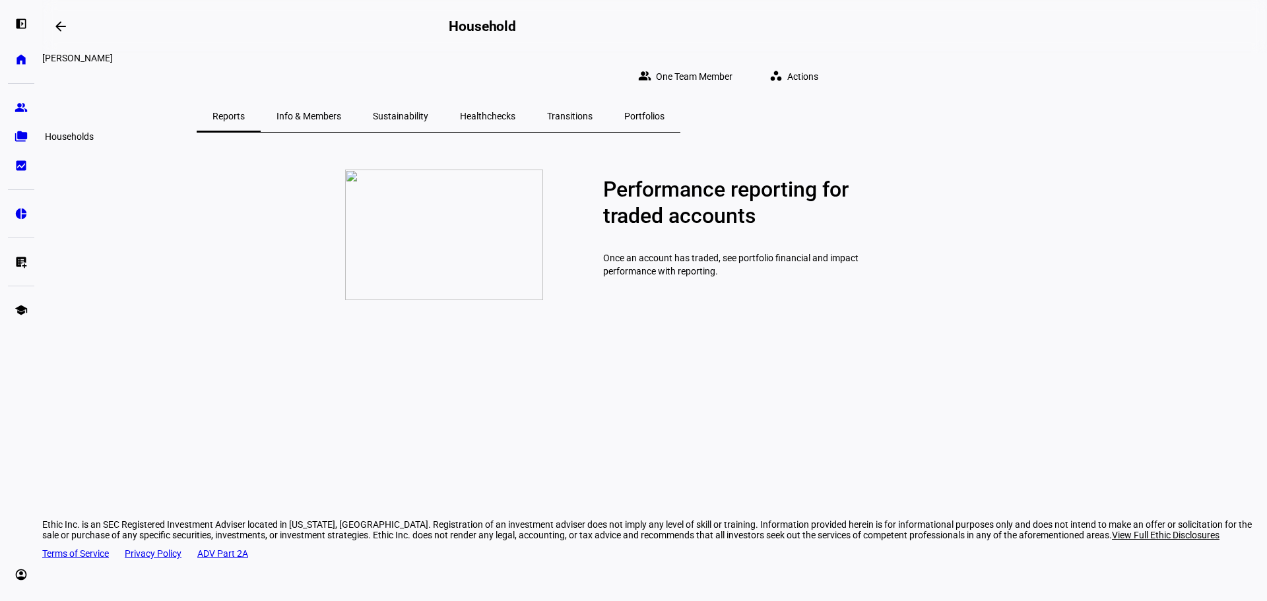
click at [26, 135] on eth-mat-symbol "folder_copy" at bounding box center [21, 136] width 13 height 13
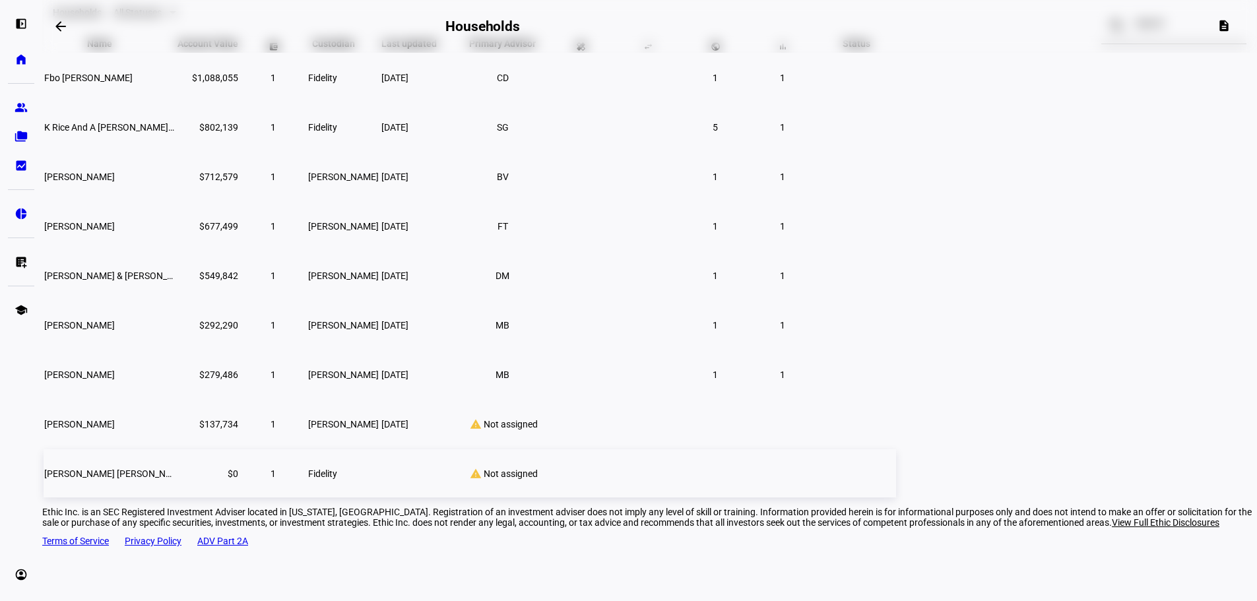
scroll to position [119, 0]
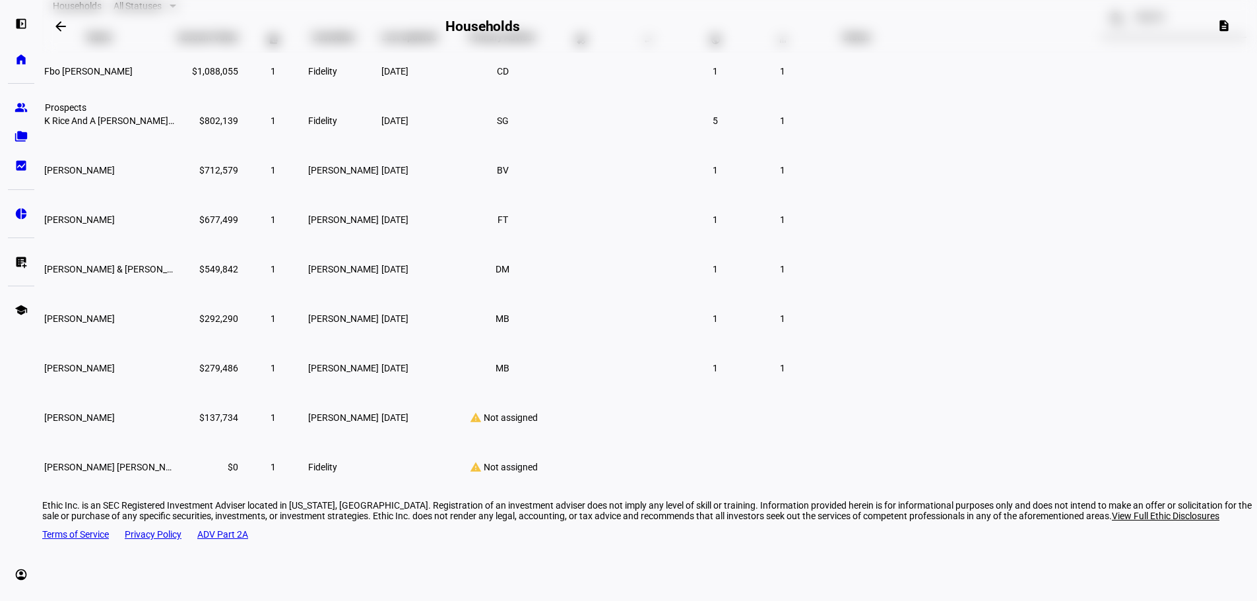
click at [24, 106] on eth-mat-symbol "group" at bounding box center [21, 107] width 13 height 13
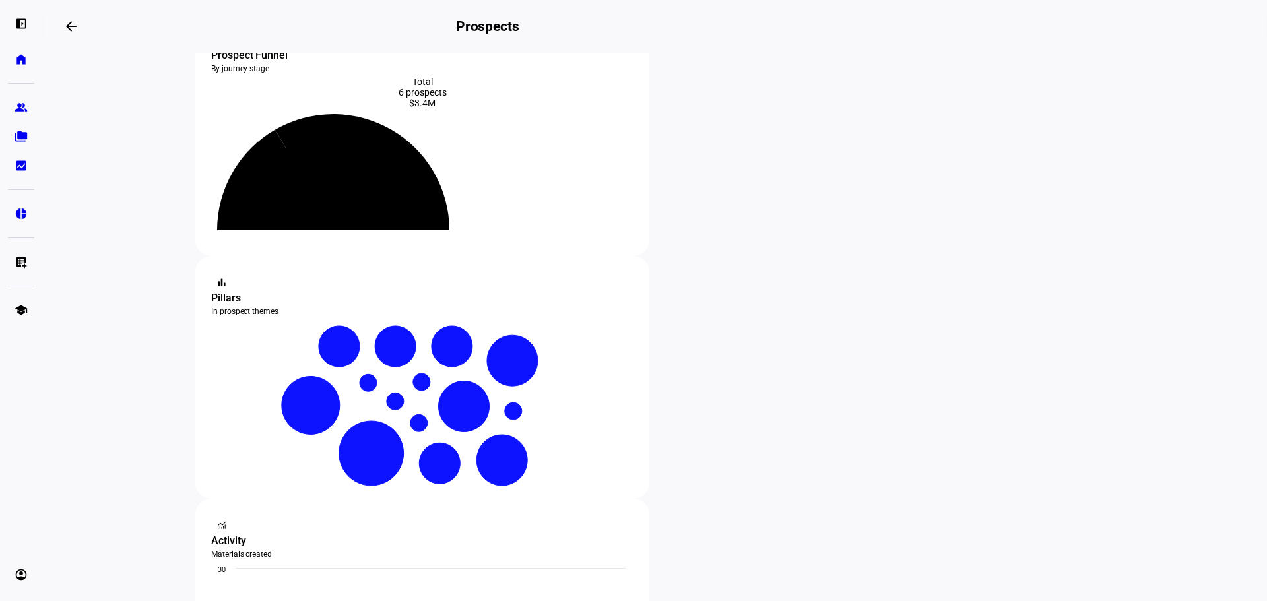
scroll to position [132, 0]
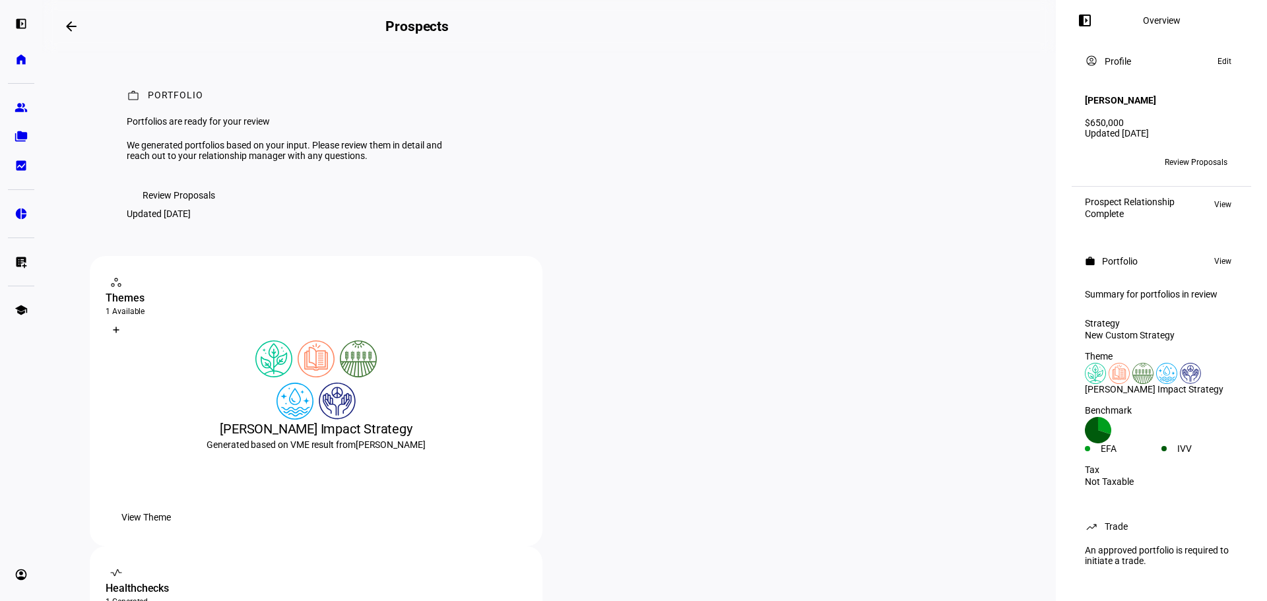
click at [202, 209] on span "Review Proposals" at bounding box center [179, 195] width 73 height 26
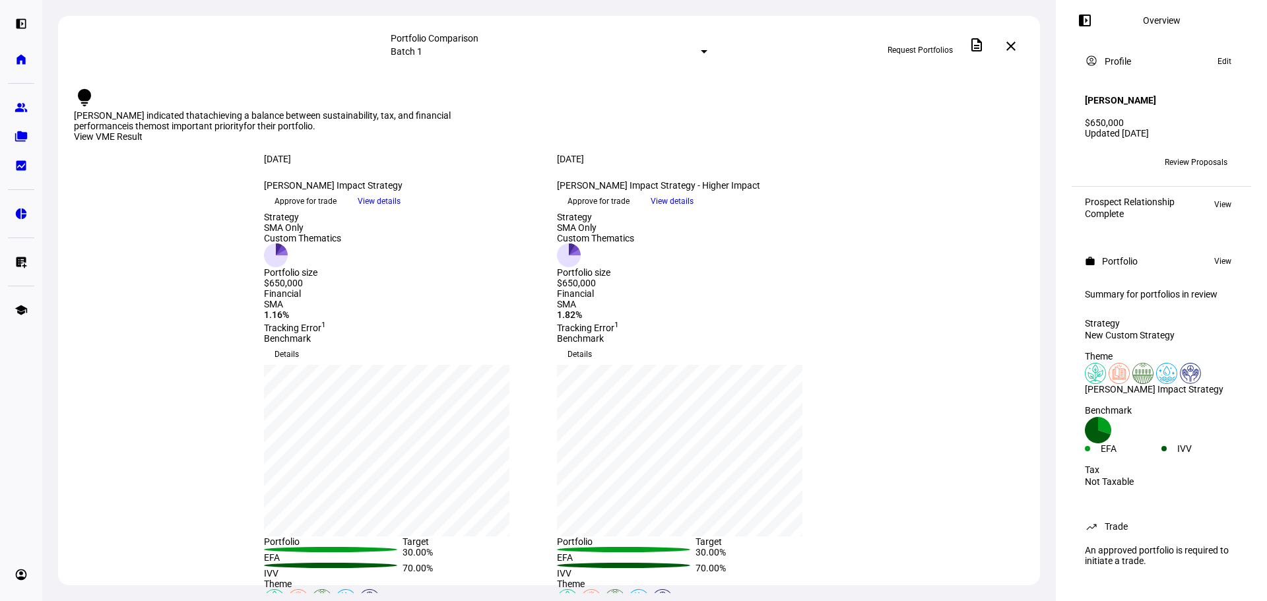
click at [704, 211] on span at bounding box center [672, 201] width 64 height 20
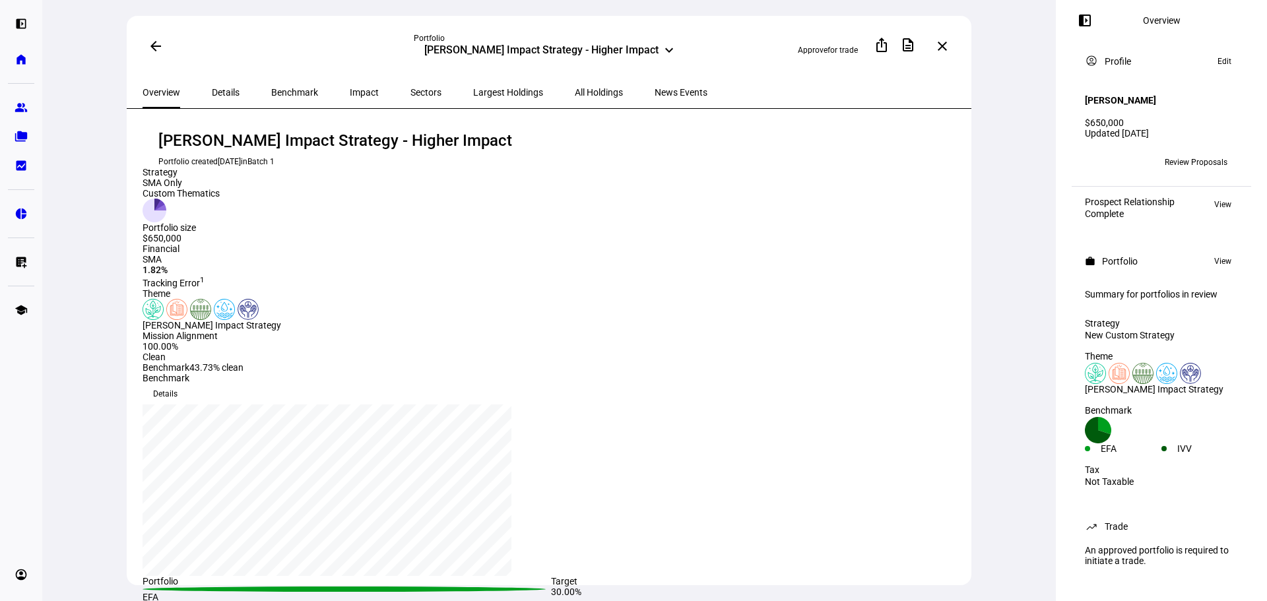
click at [575, 88] on span "All Holdings" at bounding box center [599, 92] width 48 height 9
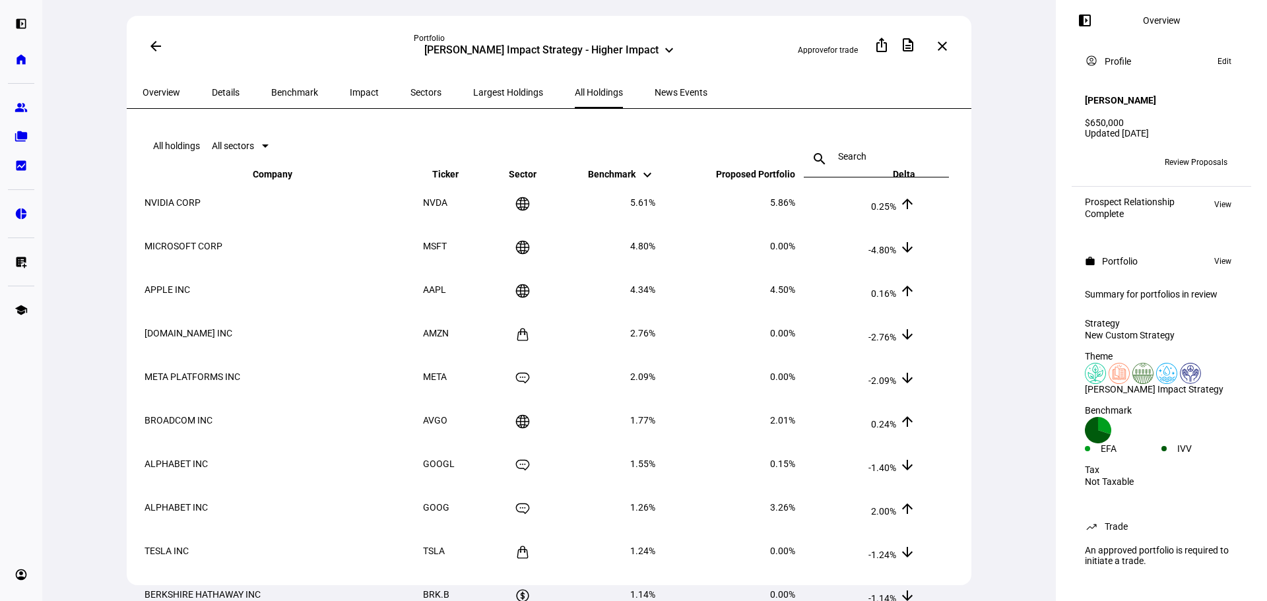
click at [253, 180] on span "Company keyboard_arrow_down keyboard_arrow_up" at bounding box center [282, 174] width 59 height 11
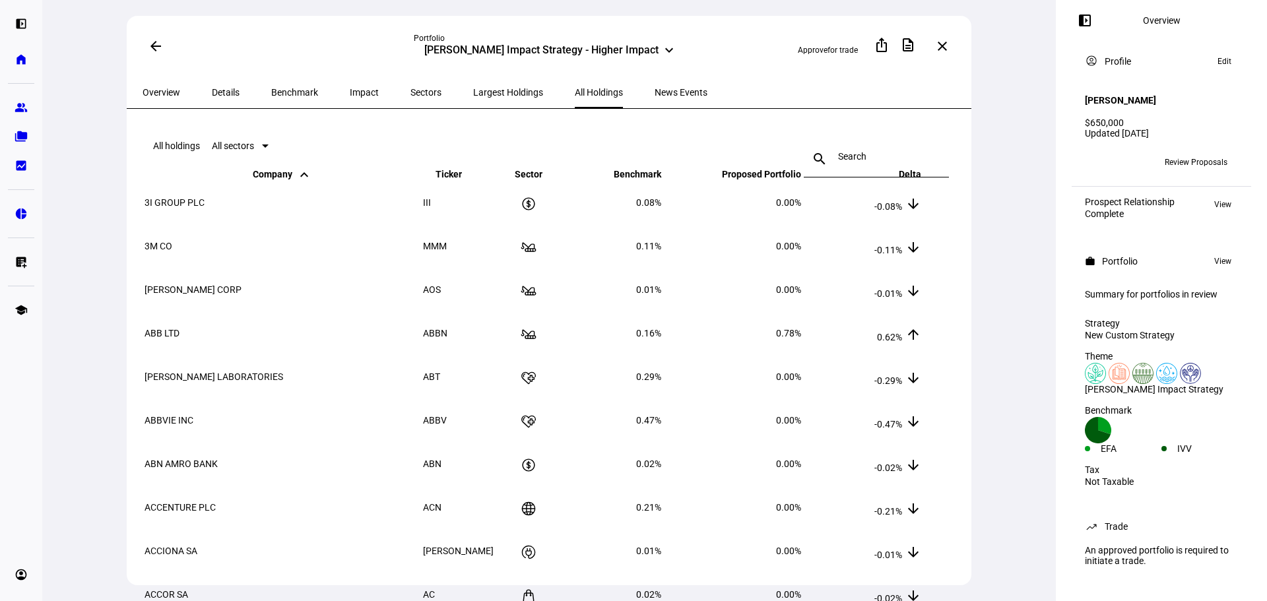
click at [253, 180] on span "Company keyboard_arrow_down keyboard_arrow_up" at bounding box center [282, 174] width 59 height 11
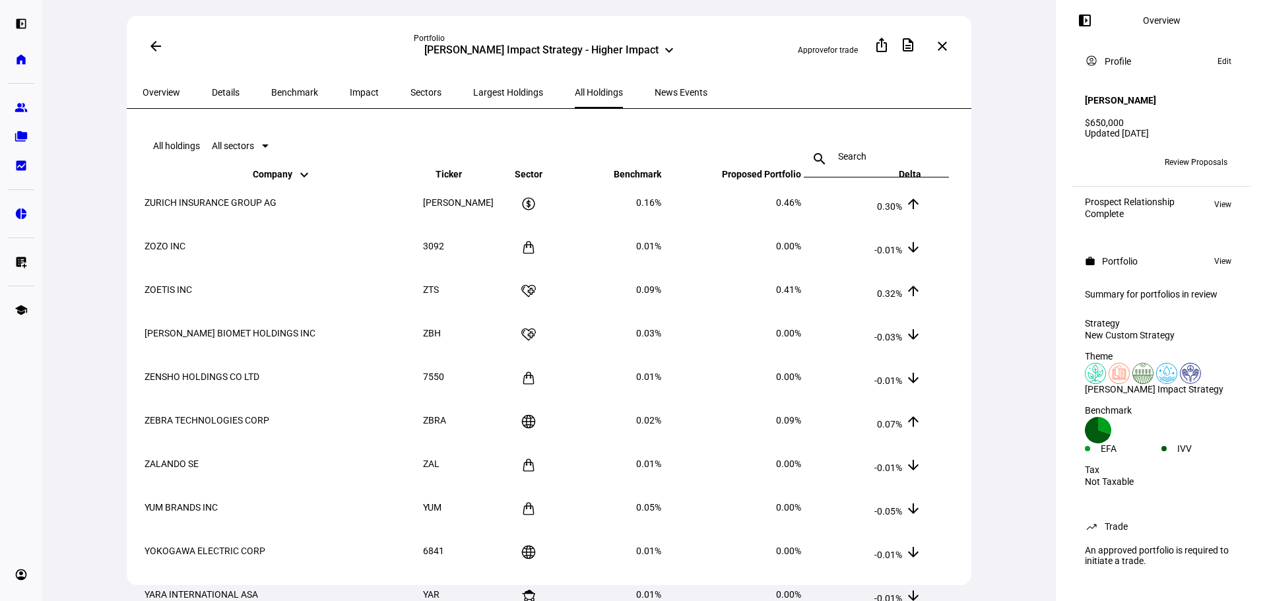
click at [253, 180] on span "Company keyboard_arrow_down keyboard_arrow_up" at bounding box center [282, 174] width 59 height 11
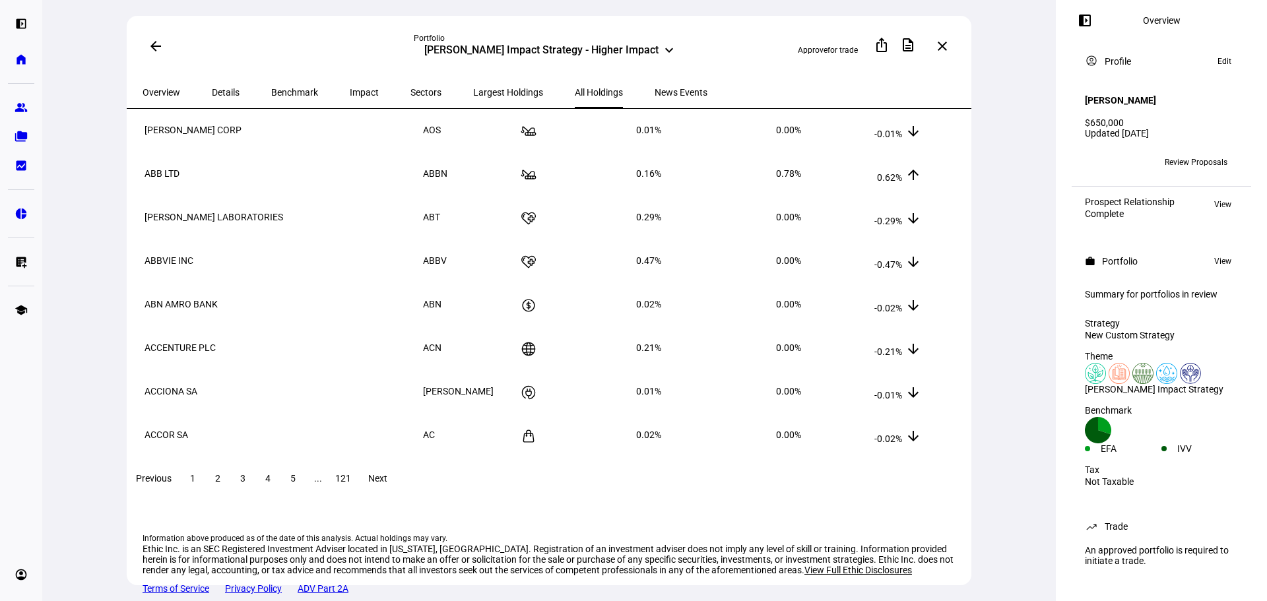
scroll to position [198, 0]
click at [230, 463] on span at bounding box center [218, 479] width 24 height 32
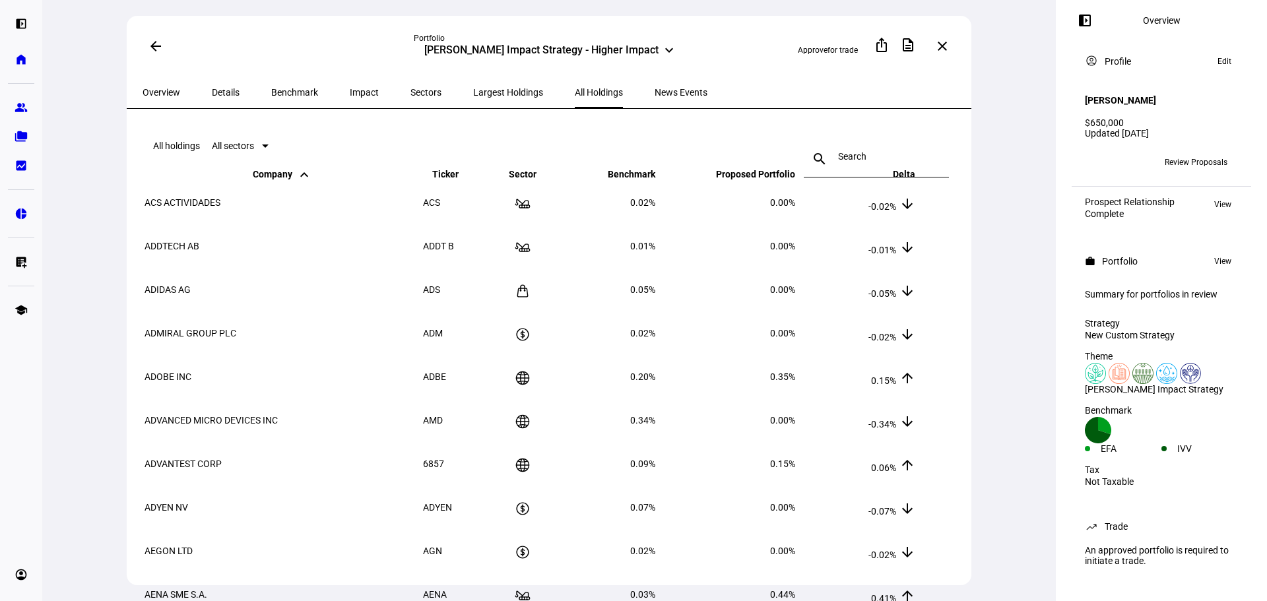
scroll to position [132, 0]
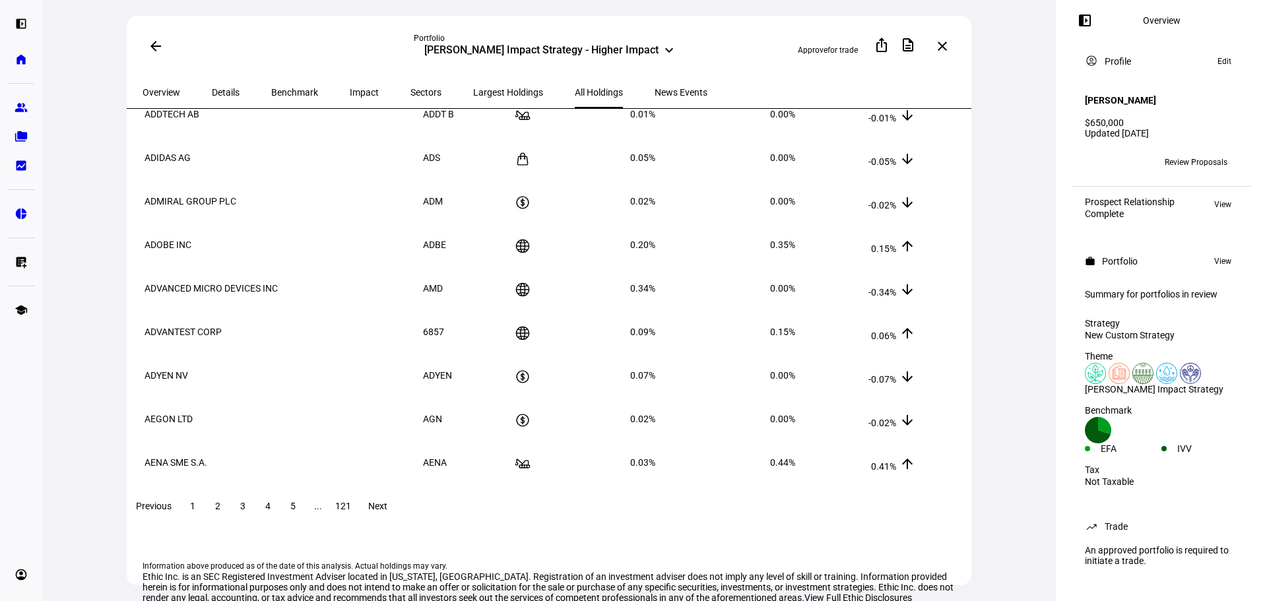
click at [255, 514] on span at bounding box center [243, 506] width 24 height 32
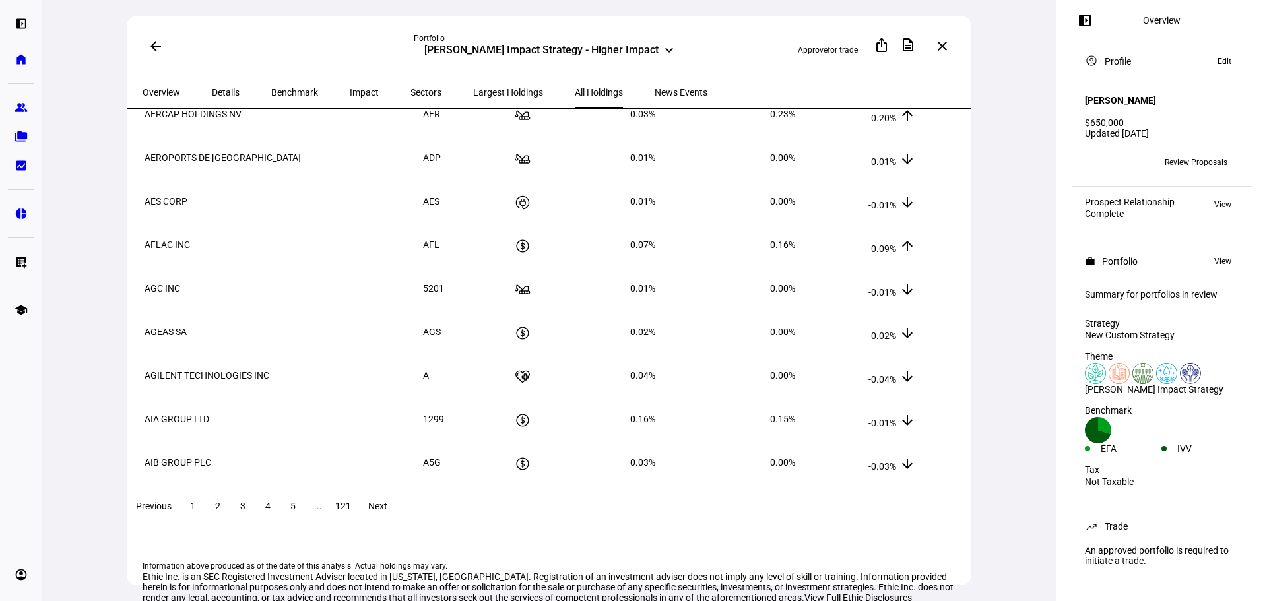
click at [280, 520] on span at bounding box center [268, 506] width 24 height 32
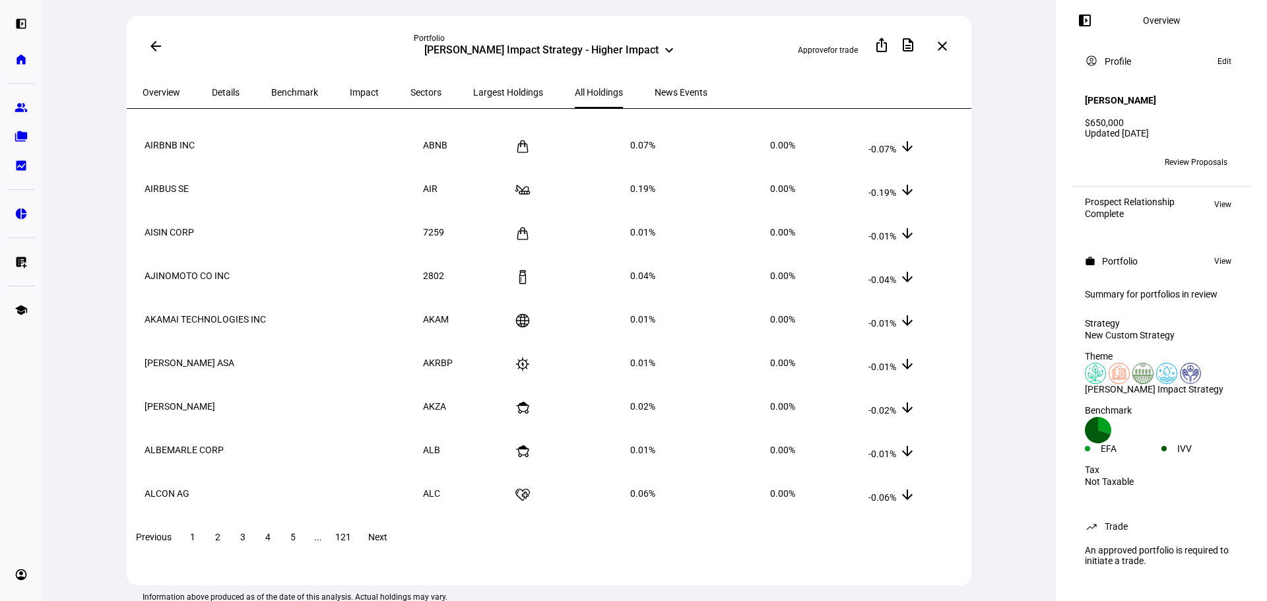
scroll to position [0, 0]
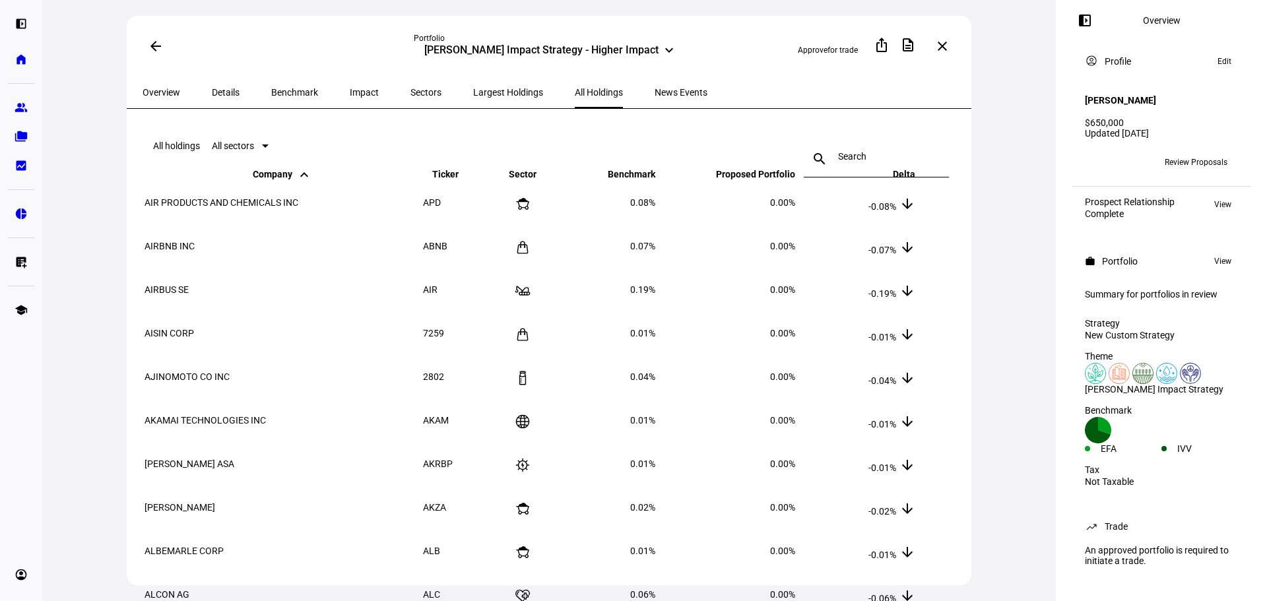
click at [168, 42] on span at bounding box center [156, 46] width 32 height 32
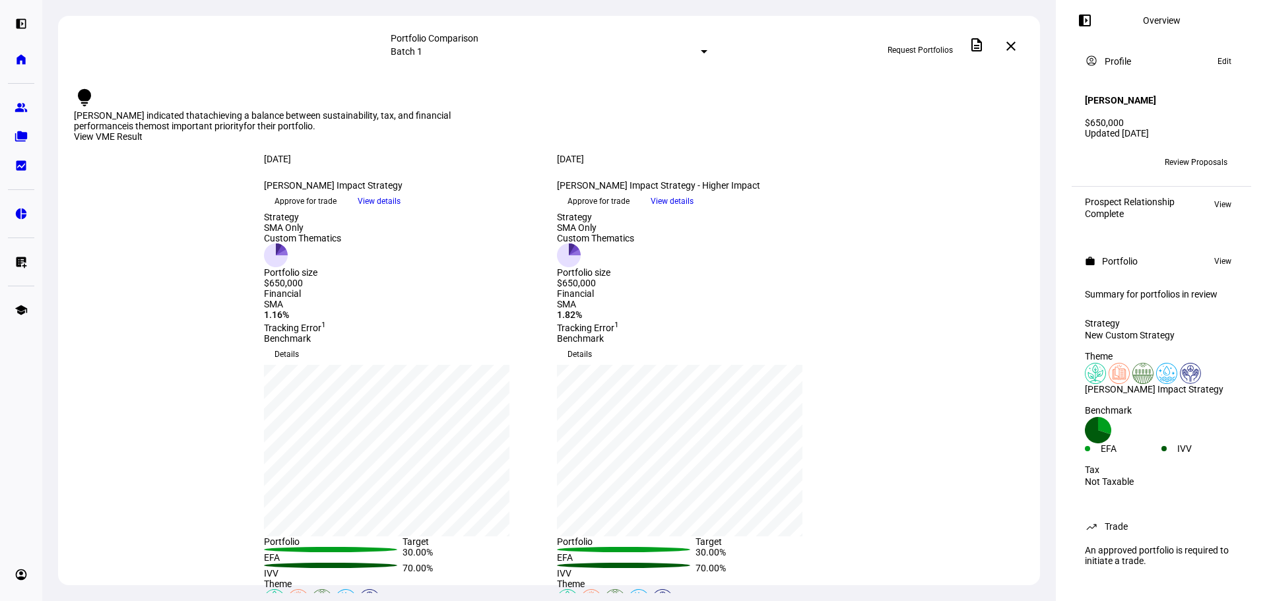
drag, startPoint x: 739, startPoint y: 213, endPoint x: 562, endPoint y: 201, distance: 177.2
click at [562, 191] on div "Karmen Artmann Impact Strategy - Higher Impact keyboard_arrow_down" at bounding box center [695, 185] width 277 height 11
click at [670, 158] on div "Aug 26, 2025 more_vert" at bounding box center [695, 167] width 277 height 26
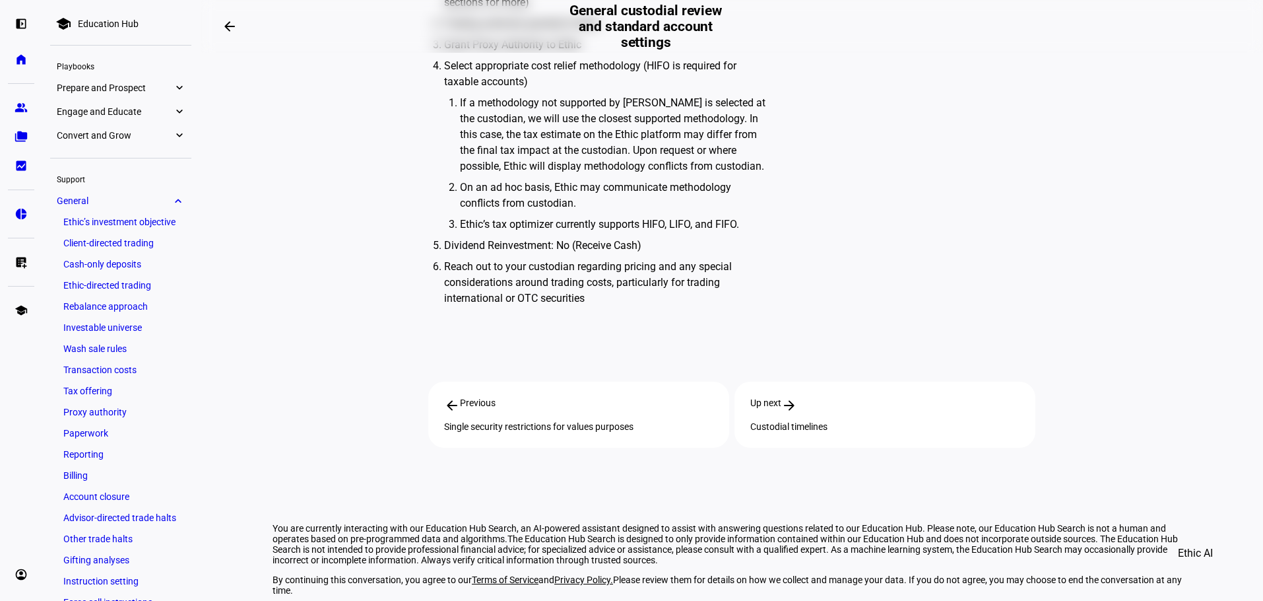
scroll to position [640, 0]
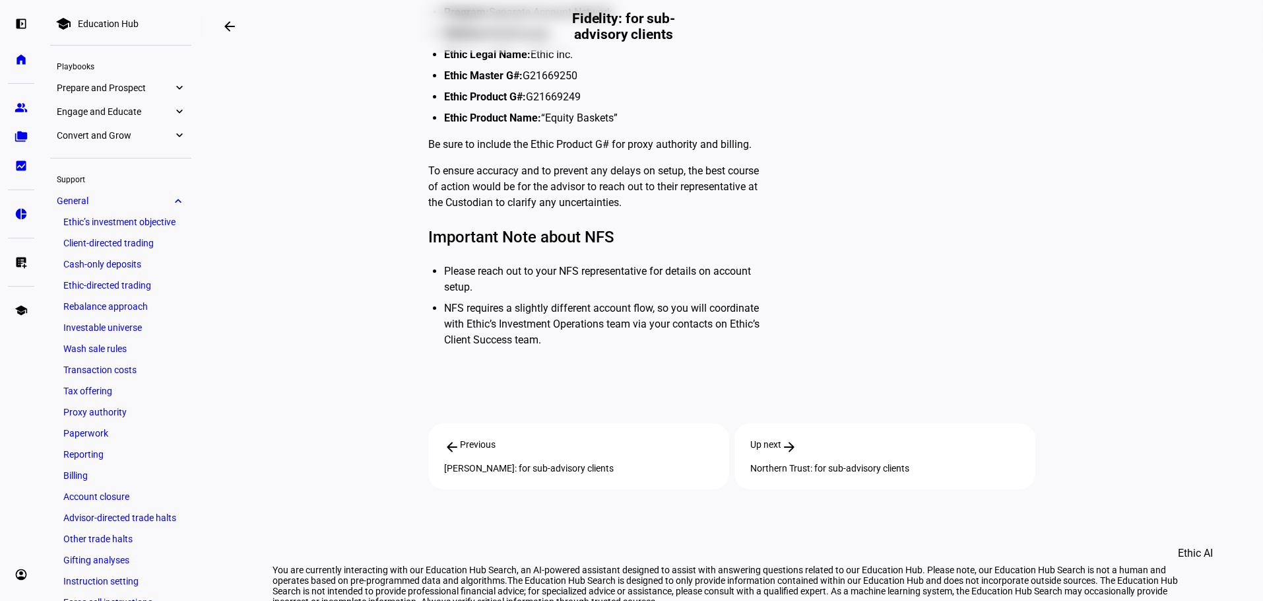
scroll to position [594, 0]
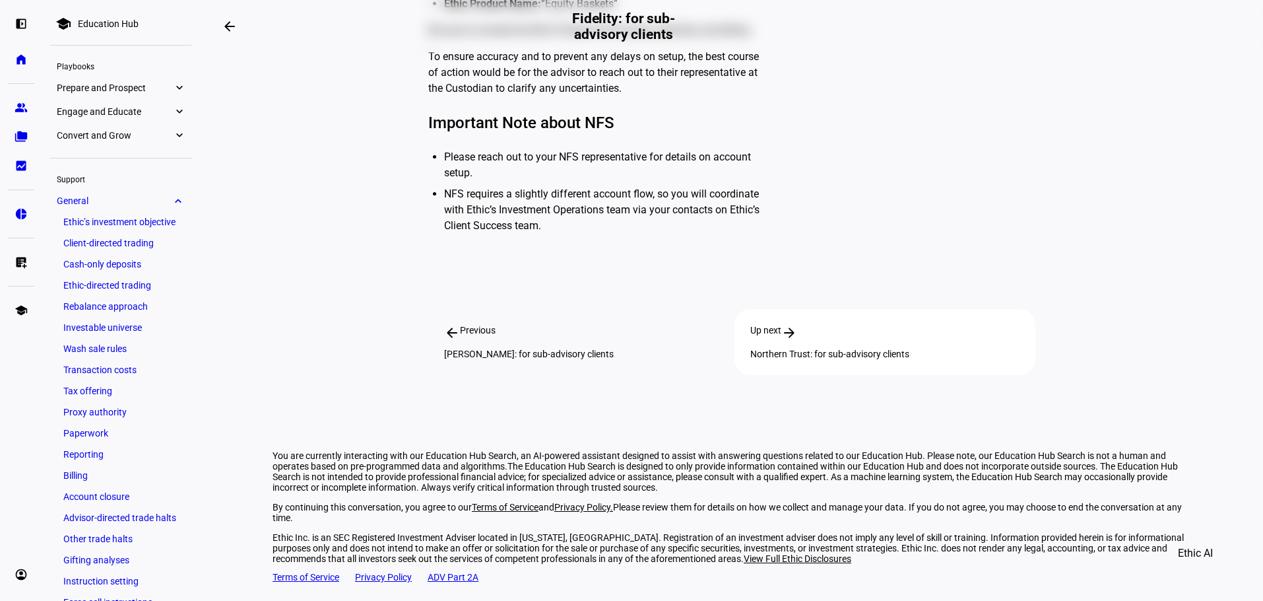
click at [616, 365] on div "arrow_back Previous [PERSON_NAME]: for sub-advisory clients" at bounding box center [578, 342] width 301 height 66
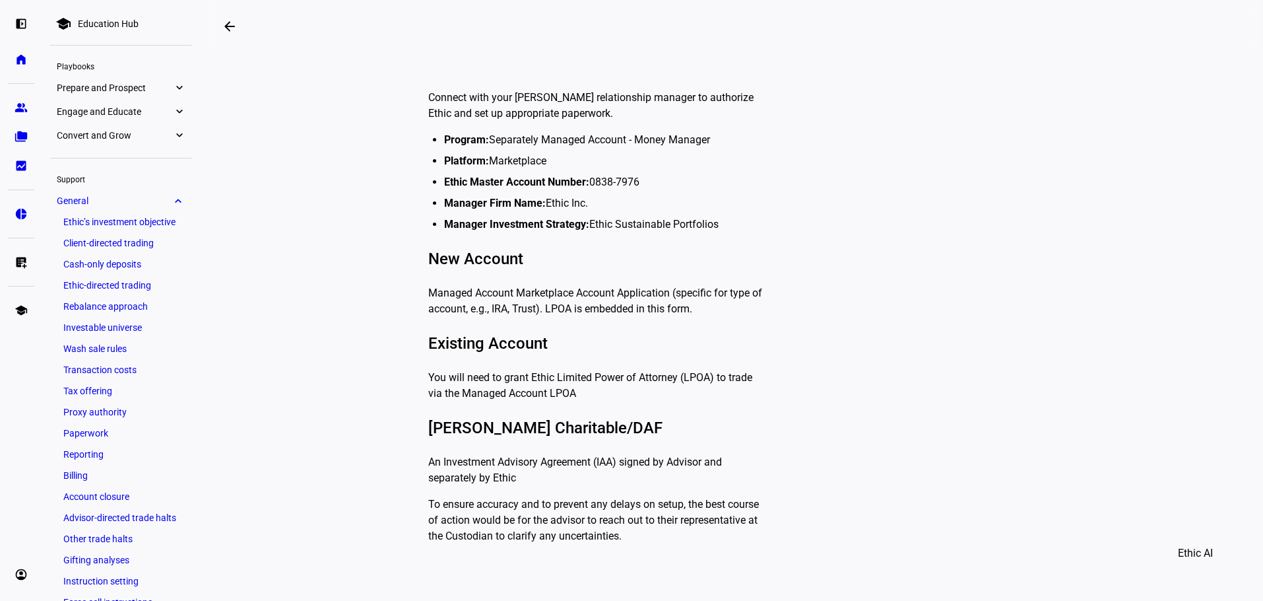
scroll to position [330, 0]
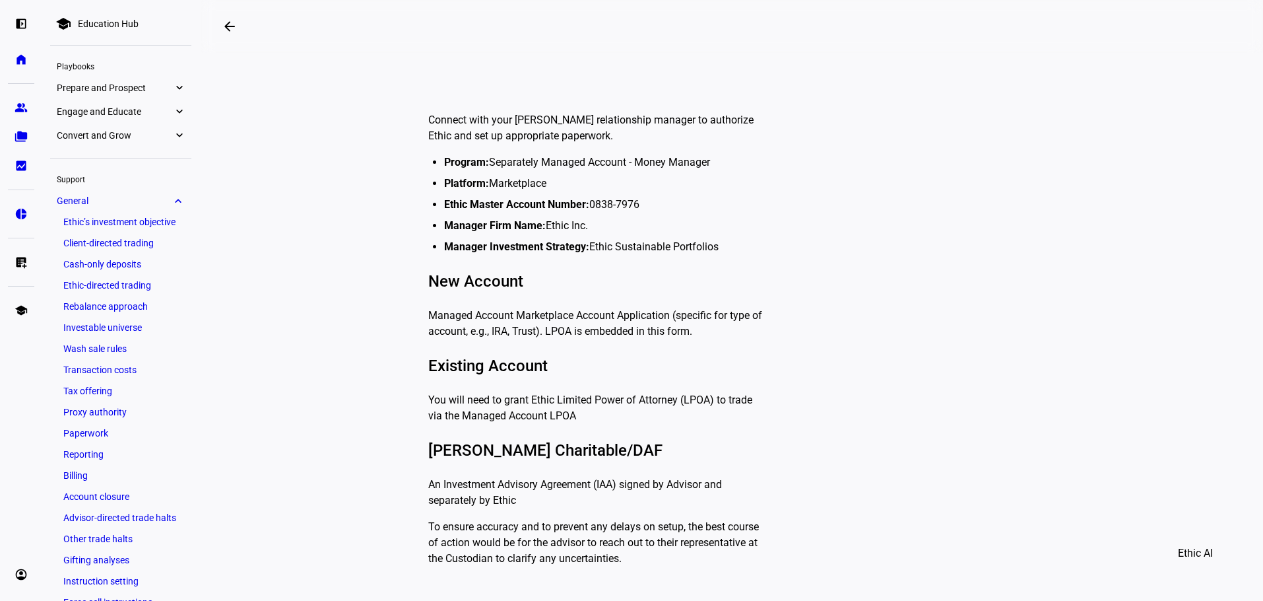
click at [642, 202] on li "Ethic Master Account Number: 0838-7976" at bounding box center [605, 205] width 322 height 16
drag, startPoint x: 426, startPoint y: 116, endPoint x: 757, endPoint y: 237, distance: 352.3
click at [757, 237] on div "Connect with your [PERSON_NAME] relationship manager to authorize Ethic and set…" at bounding box center [597, 334] width 338 height 465
click at [747, 205] on li "Ethic Master Account Number: 0838-7976" at bounding box center [605, 205] width 322 height 16
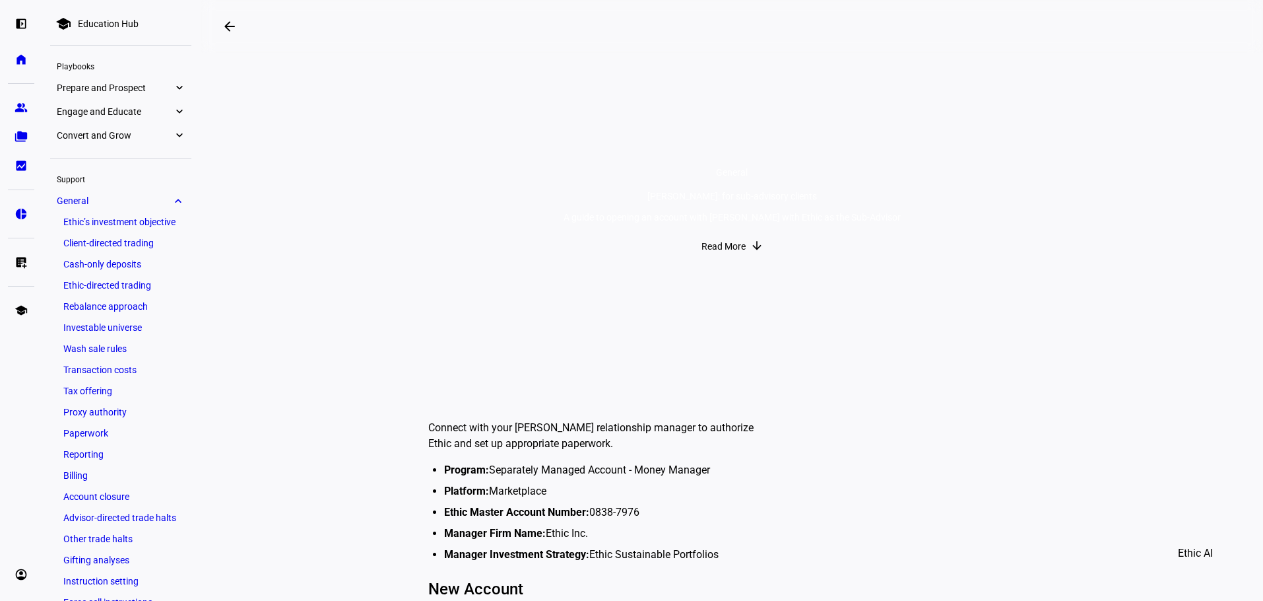
scroll to position [0, 0]
